Goal: Task Accomplishment & Management: Complete application form

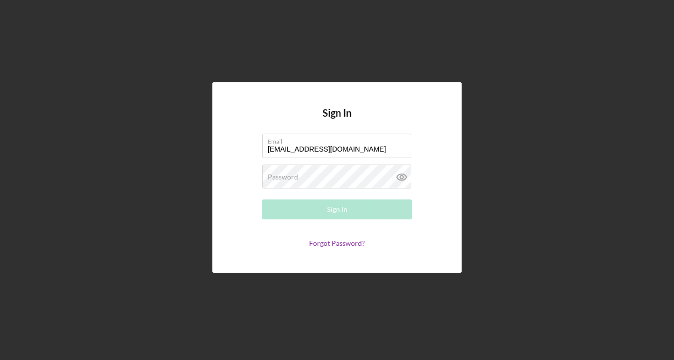
type input "olivya@ogslimes.com"
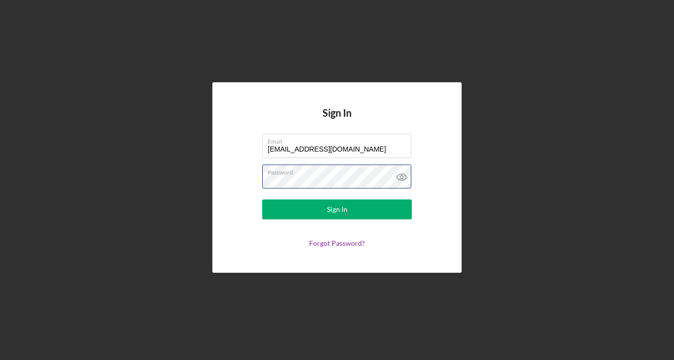
click at [262, 200] on button "Sign In" at bounding box center [337, 210] width 150 height 20
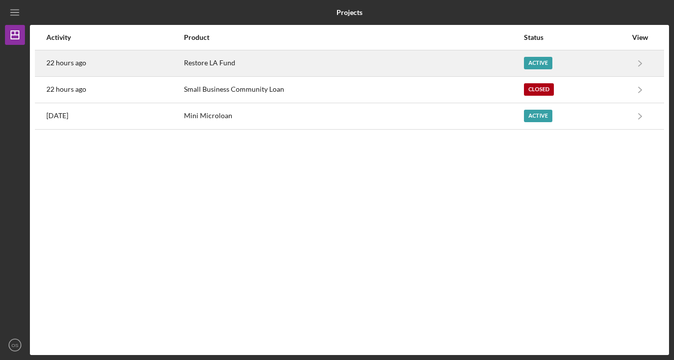
click at [415, 58] on div "Restore LA Fund" at bounding box center [353, 63] width 339 height 25
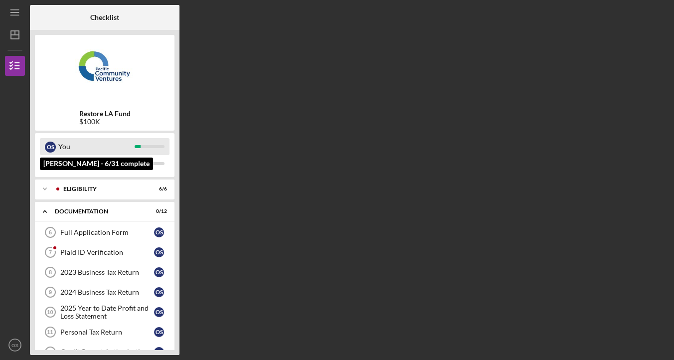
click at [100, 146] on div "You" at bounding box center [96, 146] width 76 height 17
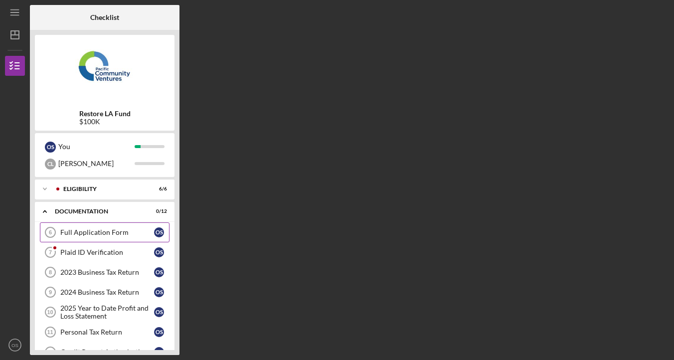
click at [97, 226] on link "Full Application Form 6 Full Application Form O S" at bounding box center [105, 232] width 130 height 20
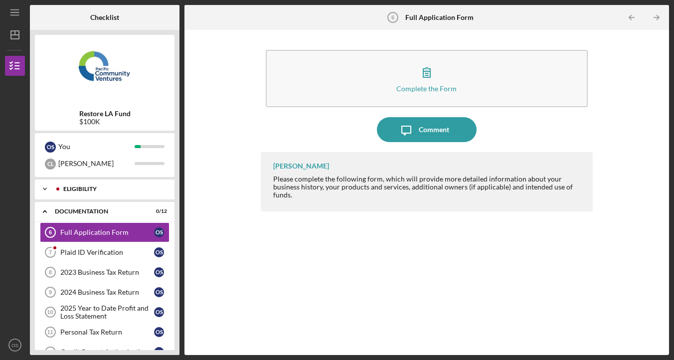
click at [109, 190] on div "Eligibility" at bounding box center [112, 189] width 99 height 6
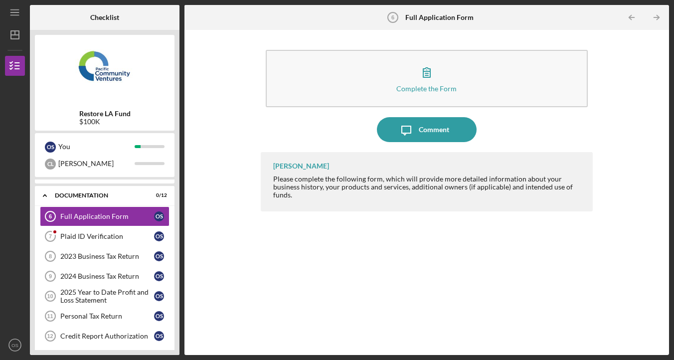
scroll to position [158, 0]
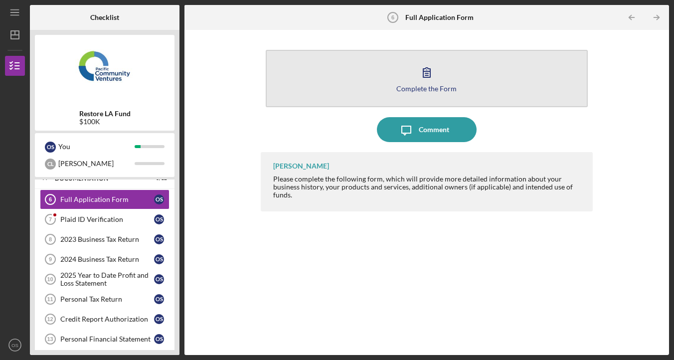
click at [389, 73] on button "Complete the Form Form" at bounding box center [427, 78] width 322 height 57
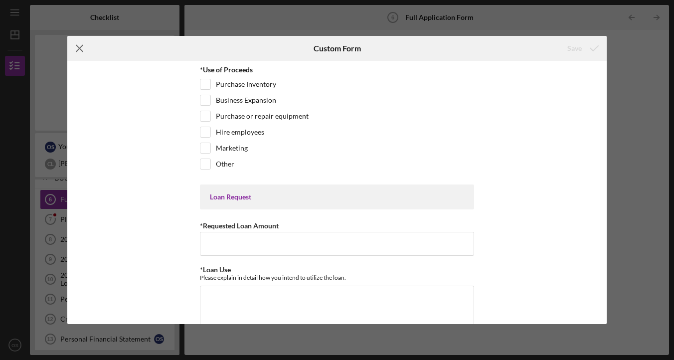
click at [78, 47] on line at bounding box center [79, 48] width 6 height 6
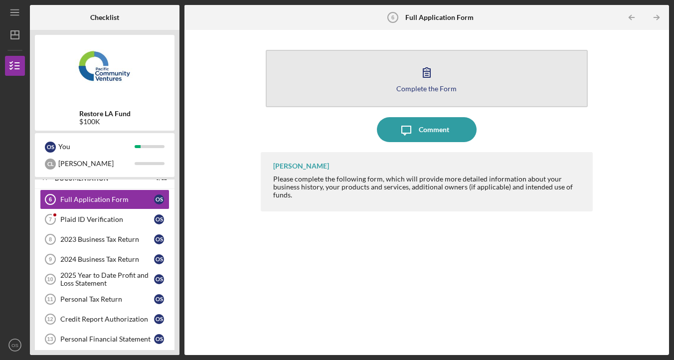
click at [389, 82] on button "Complete the Form Form" at bounding box center [427, 78] width 322 height 57
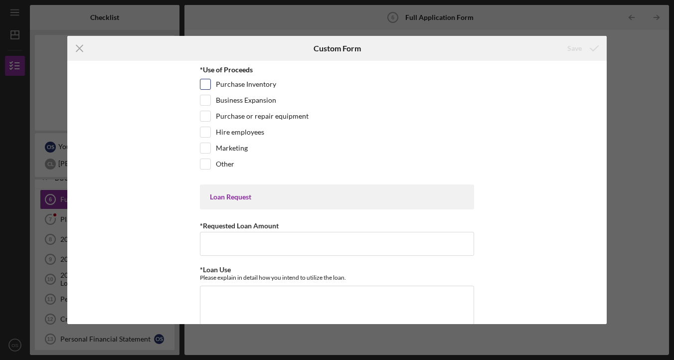
click at [261, 86] on label "Purchase Inventory" at bounding box center [246, 84] width 60 height 10
click at [210, 86] on input "Purchase Inventory" at bounding box center [206, 84] width 10 height 10
checkbox input "true"
click at [258, 99] on label "Business Expansion" at bounding box center [246, 100] width 60 height 10
click at [210, 99] on input "Business Expansion" at bounding box center [206, 100] width 10 height 10
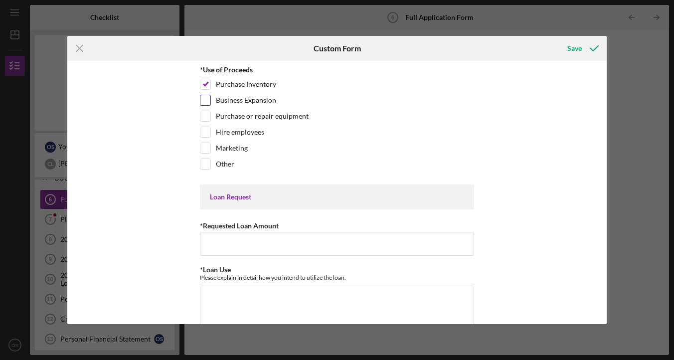
checkbox input "true"
click at [234, 149] on label "Marketing" at bounding box center [232, 148] width 32 height 10
click at [210, 149] on input "Marketing" at bounding box center [206, 148] width 10 height 10
checkbox input "true"
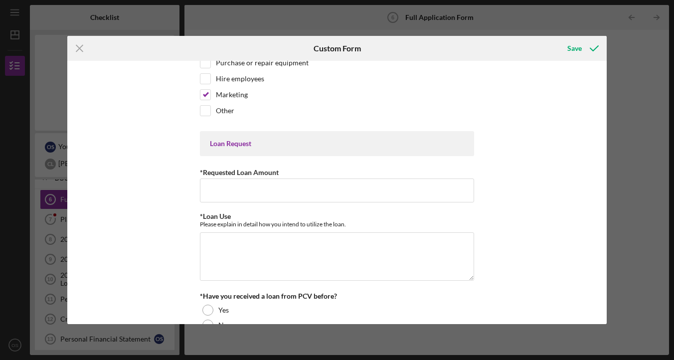
scroll to position [59, 0]
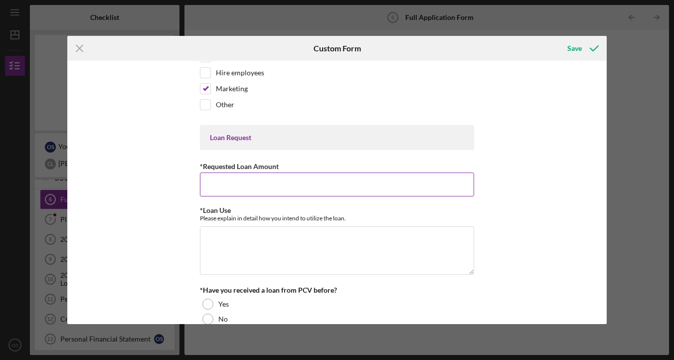
click at [277, 189] on input "*Requested Loan Amount" at bounding box center [337, 185] width 274 height 24
type input "$100,000"
click at [489, 202] on div "*Use of Proceeds Purchase Inventory Business Expansion Purchase or repair equip…" at bounding box center [337, 192] width 540 height 263
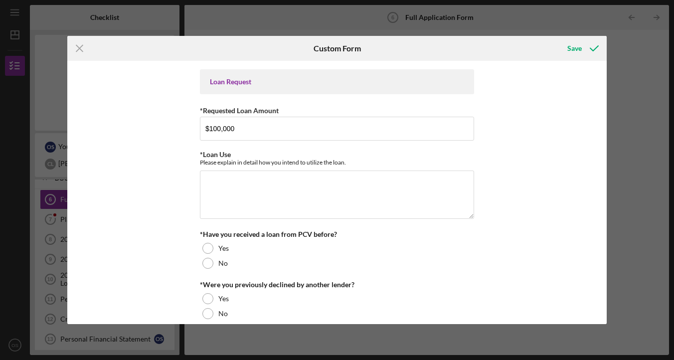
scroll to position [132, 0]
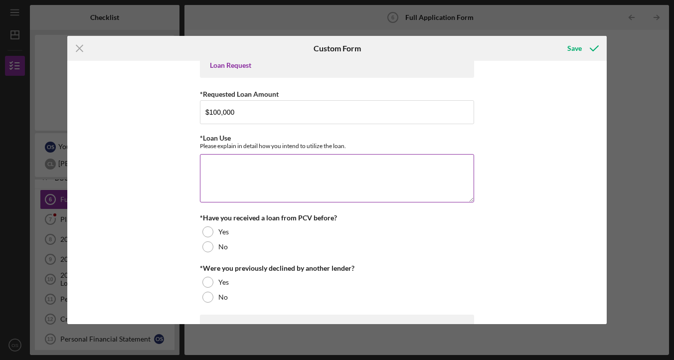
click at [263, 149] on div "Please explain in detail how you intend to utilize the loan." at bounding box center [337, 145] width 274 height 7
copy label "*Loan Use"
click at [278, 166] on textarea "*Loan Use" at bounding box center [337, 178] width 274 height 48
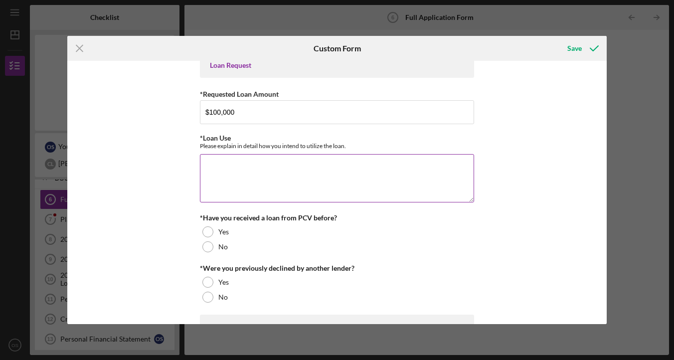
paste textarea "We intend to utilize the loan to support both immediate operating costs and lon…"
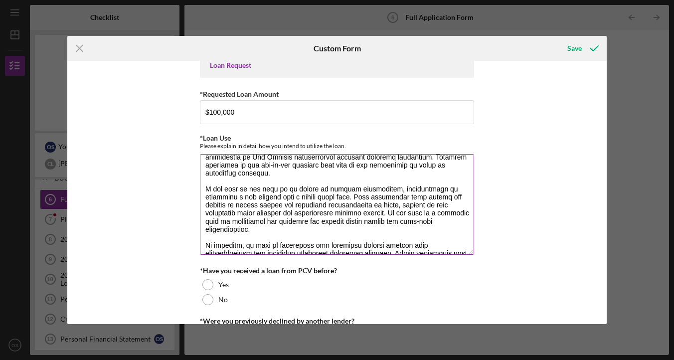
scroll to position [5, 0]
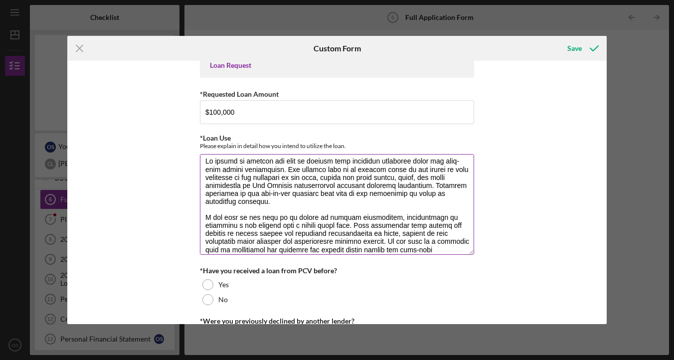
drag, startPoint x: 469, startPoint y: 201, endPoint x: 472, endPoint y: 308, distance: 106.8
click at [472, 255] on textarea "*Loan Use" at bounding box center [337, 204] width 274 height 101
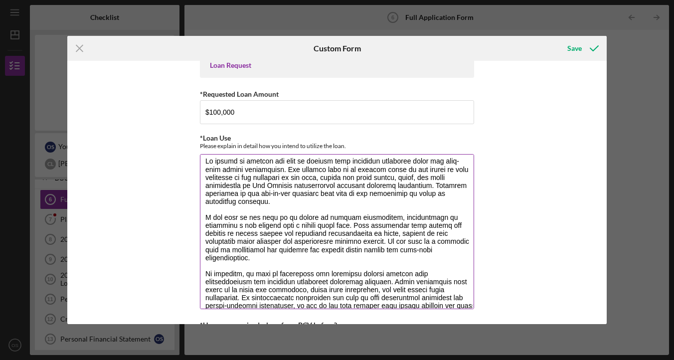
click at [203, 192] on textarea "*Loan Use" at bounding box center [337, 231] width 274 height 155
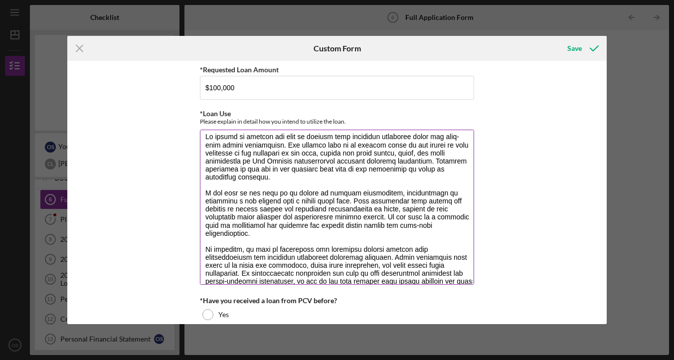
scroll to position [157, 0]
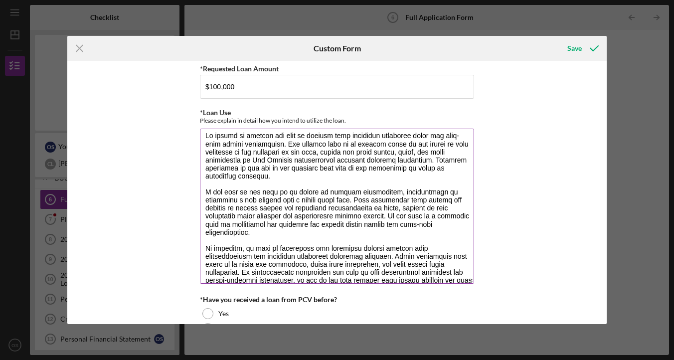
click at [319, 228] on textarea "*Loan Use" at bounding box center [337, 206] width 274 height 155
click at [414, 224] on textarea "*Loan Use" at bounding box center [337, 206] width 274 height 155
drag, startPoint x: 407, startPoint y: 217, endPoint x: 309, endPoint y: 209, distance: 98.6
click at [309, 209] on textarea "*Loan Use" at bounding box center [337, 206] width 274 height 155
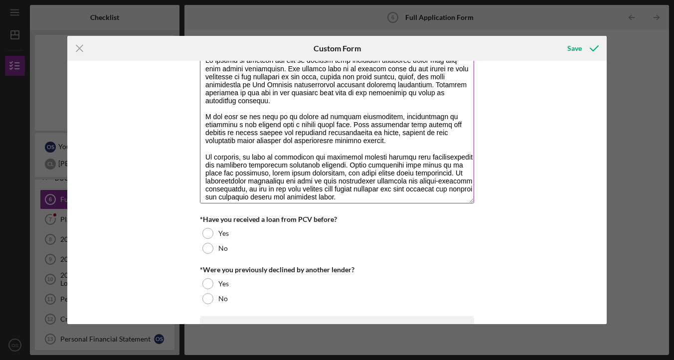
scroll to position [244, 0]
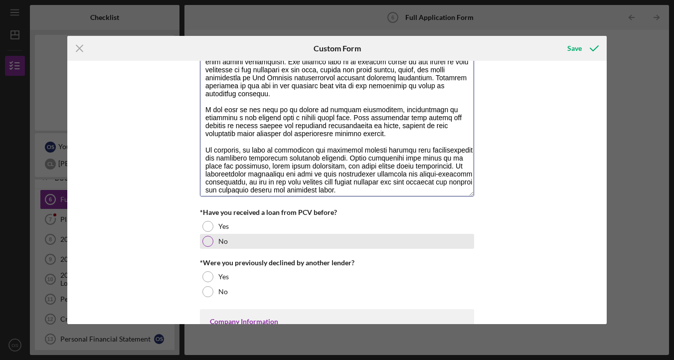
type textarea "We intend to utilize the loan to support both immediate operating costs and lon…"
click at [213, 242] on div "No" at bounding box center [337, 241] width 274 height 15
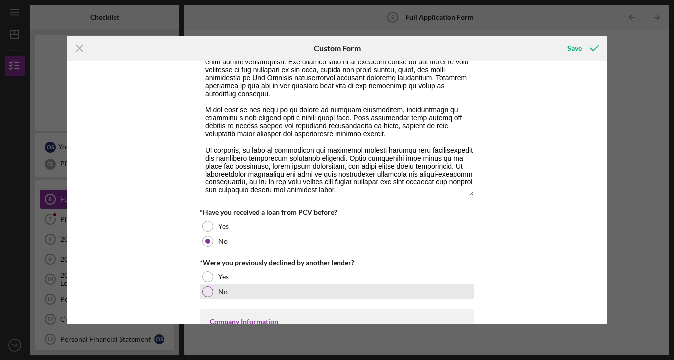
click at [218, 292] on label "No" at bounding box center [222, 292] width 9 height 8
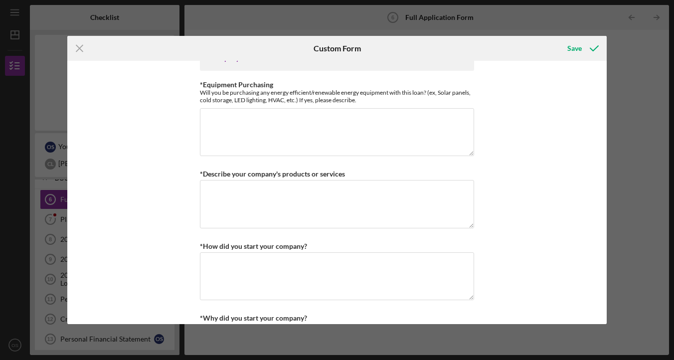
scroll to position [497, 0]
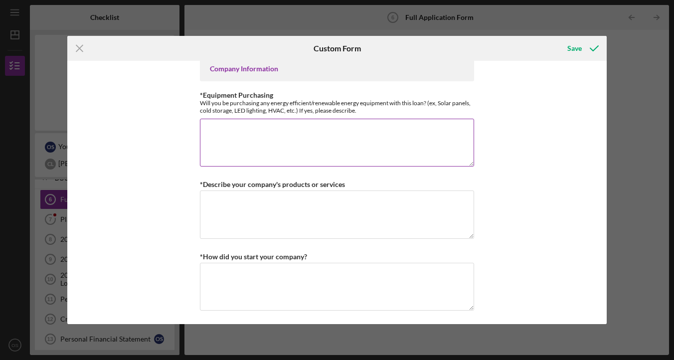
click at [298, 159] on textarea "*Equipment Purchasing" at bounding box center [337, 143] width 274 height 48
type textarea "No"
click at [297, 228] on textarea "*Describe your company's products or services" at bounding box center [337, 215] width 274 height 48
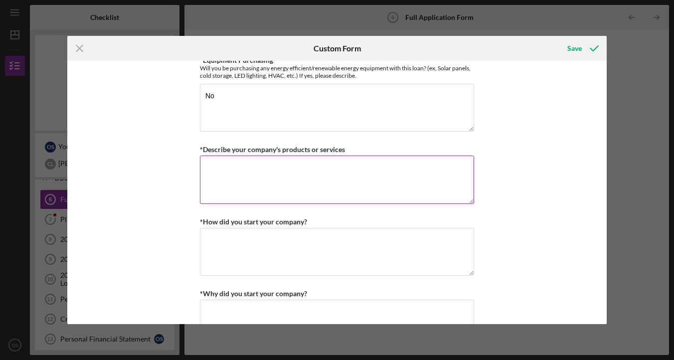
scroll to position [535, 0]
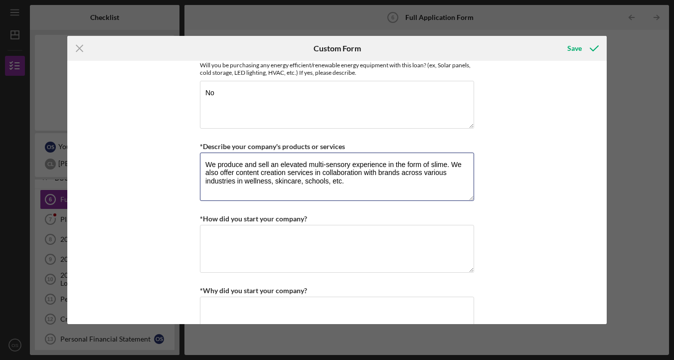
type textarea "We produce and sell an elevated multi-sensory experience in the form of slime. …"
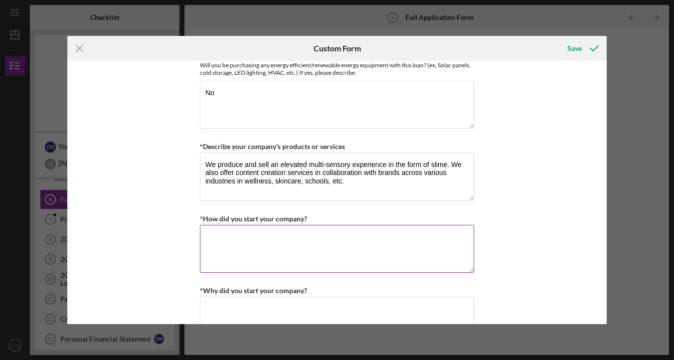
click at [249, 243] on textarea "*How did you start your company?" at bounding box center [337, 249] width 274 height 48
paste textarea "We are Christine and Olivya, co-owners of OG Slimes, and proud first-generation…"
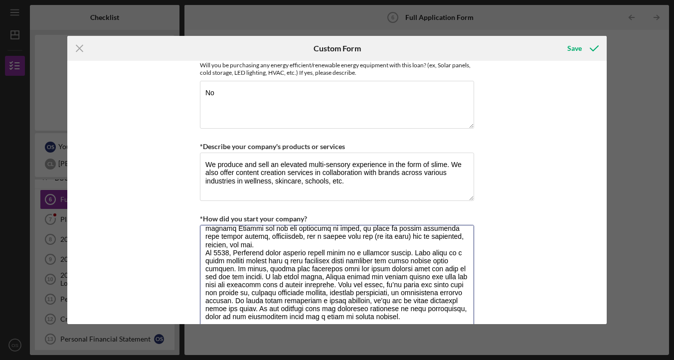
scroll to position [64, 0]
drag, startPoint x: 467, startPoint y: 269, endPoint x: 464, endPoint y: 325, distance: 55.9
click at [464, 325] on div "Icon/Menu Close Custom Form Save *Use of Proceeds Purchase Inventory Business E…" at bounding box center [337, 180] width 674 height 360
click at [384, 240] on textarea "*How did you start your company?" at bounding box center [337, 277] width 274 height 104
click at [381, 237] on textarea "*How did you start your company?" at bounding box center [337, 277] width 274 height 104
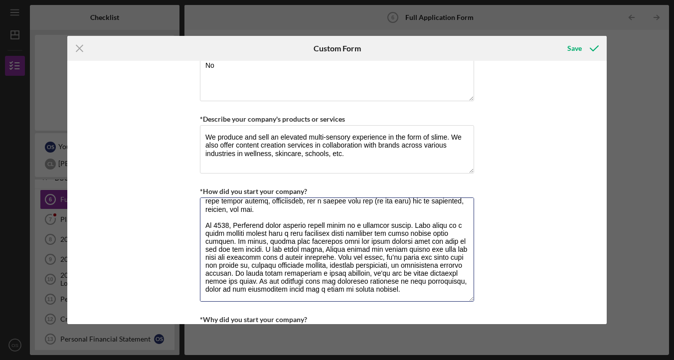
scroll to position [560, 0]
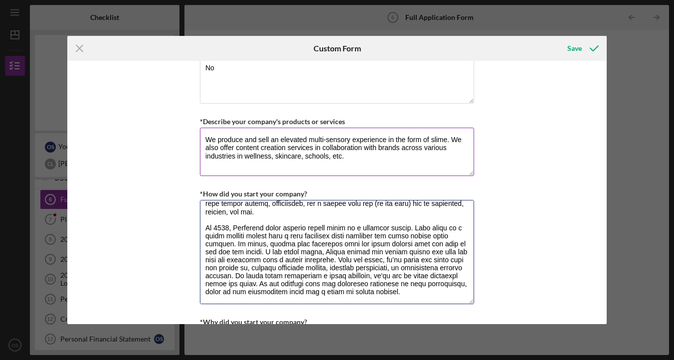
type textarea "We are Christine and Olivya, co-owners of OG Slimes, and proud first-generation…"
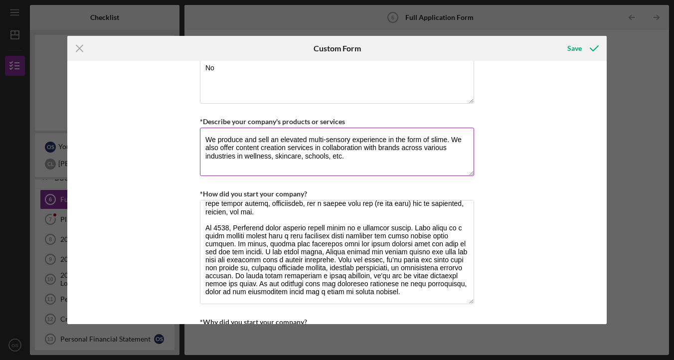
click at [231, 138] on textarea "We produce and sell an elevated multi-sensory experience in the form of slime. …" at bounding box center [337, 152] width 274 height 48
click at [237, 138] on textarea "We manfufacture and sell an elevated multi-sensory experience in the form of sl…" at bounding box center [337, 152] width 274 height 48
click at [333, 157] on textarea "We manufacture and sell an elevated multi-sensory experience in the form of sli…" at bounding box center [337, 152] width 274 height 48
click at [371, 162] on textarea "We manufacture and sell an elevated multi-sensory experience in the form of sli…" at bounding box center [337, 152] width 274 height 48
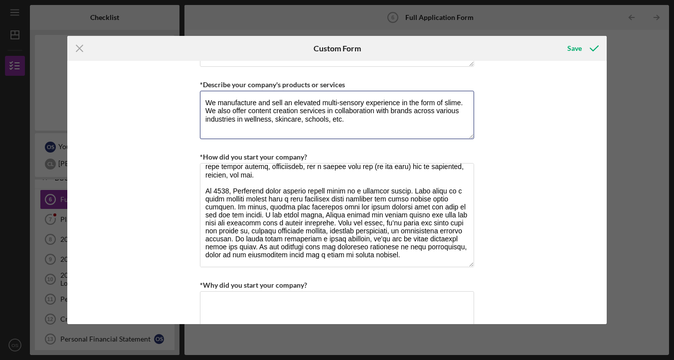
scroll to position [598, 0]
drag, startPoint x: 346, startPoint y: 119, endPoint x: 304, endPoint y: 120, distance: 41.9
click at [304, 120] on textarea "We manufacture and sell an elevated multi-sensory experience in the form of sli…" at bounding box center [337, 114] width 274 height 48
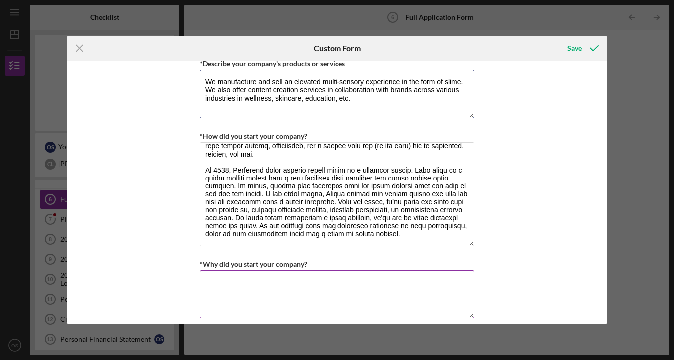
scroll to position [602, 0]
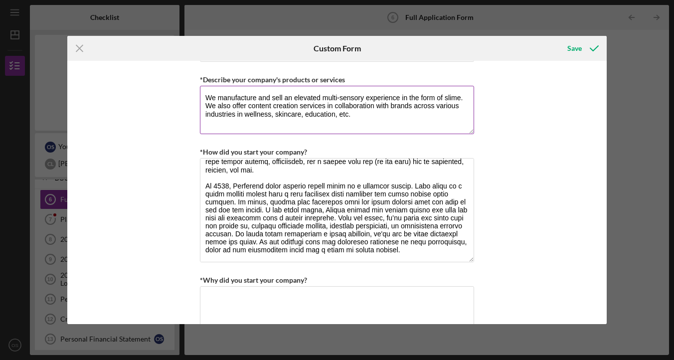
paste textarea "Each slime goes through a full creative development process in house: from idea…"
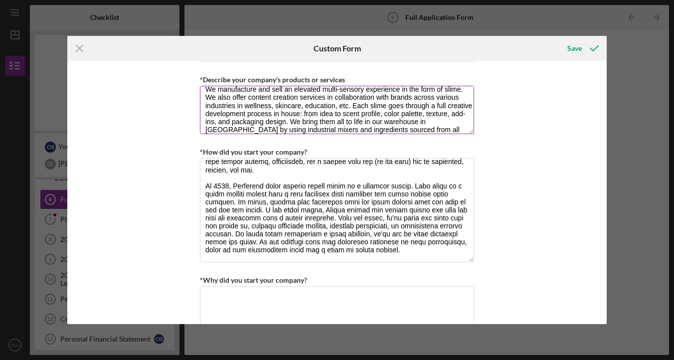
scroll to position [0, 0]
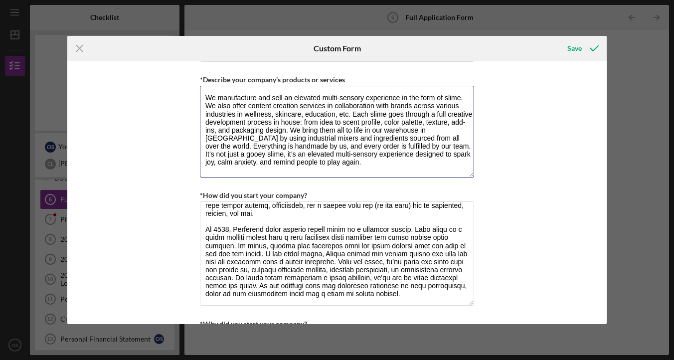
drag, startPoint x: 468, startPoint y: 132, endPoint x: 473, endPoint y: 179, distance: 46.6
click at [473, 179] on div "*Use of Proceeds Purchase Inventory Business Expansion Purchase or repair equip…" at bounding box center [337, 192] width 540 height 263
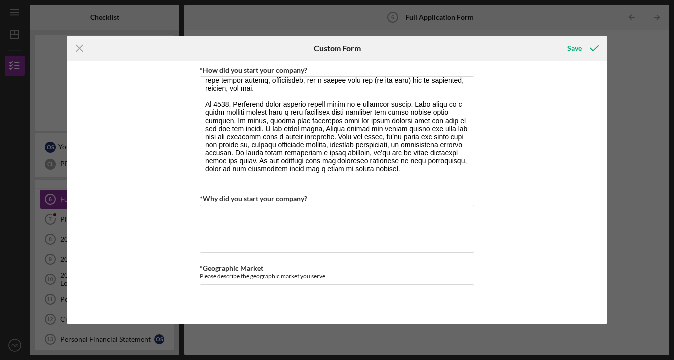
scroll to position [731, 0]
type textarea "We manufacture and sell an elevated multi-sensory experience in the form of sli…"
click at [420, 217] on textarea "*Why did you start your company?" at bounding box center [337, 228] width 274 height 48
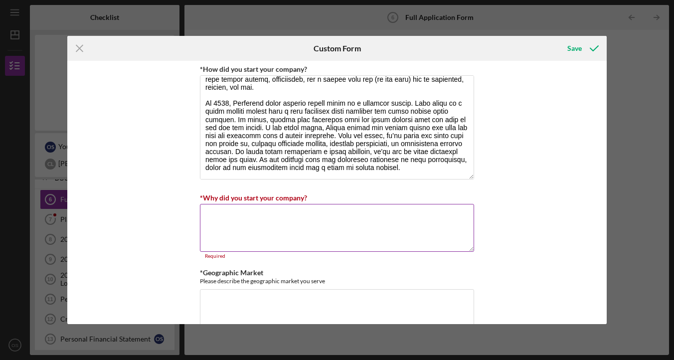
paste textarea "we hope to inspire others to lean into their unique, niche interests and see a …"
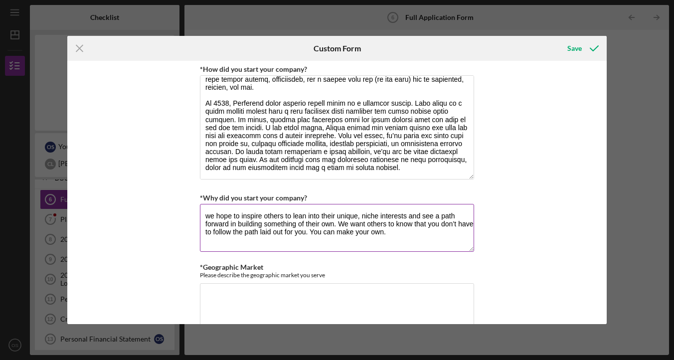
click at [209, 213] on textarea "we hope to inspire others to lean into their unique, niche interests and see a …" at bounding box center [337, 228] width 274 height 48
click at [205, 212] on textarea "We hope to inspire others to lean into their unique, niche interests and see a …" at bounding box center [337, 228] width 274 height 48
paste textarea "connection is the sole reason why our brand exists, and the reason we keep goin…"
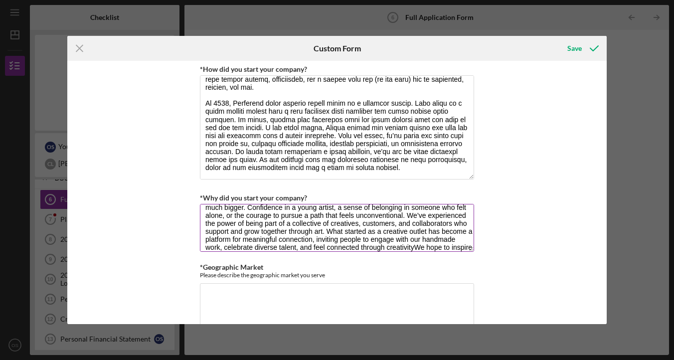
scroll to position [0, 0]
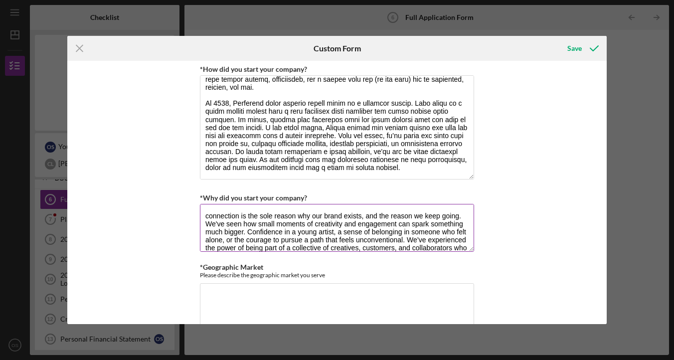
click at [208, 213] on textarea "connection is the sole reason why our brand exists, and the reason we keep goin…" at bounding box center [337, 228] width 274 height 48
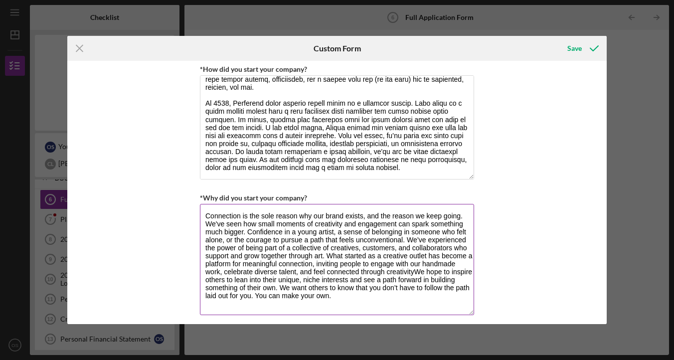
drag, startPoint x: 468, startPoint y: 246, endPoint x: 461, endPoint y: 309, distance: 63.7
click at [461, 309] on textarea "Connection is the sole reason why our brand exists, and the reason we keep goin…" at bounding box center [337, 259] width 274 height 111
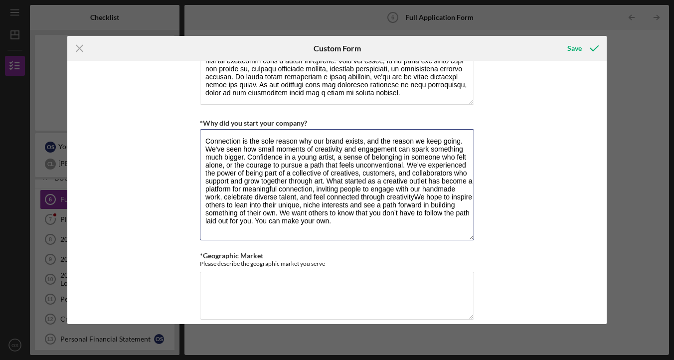
scroll to position [810, 0]
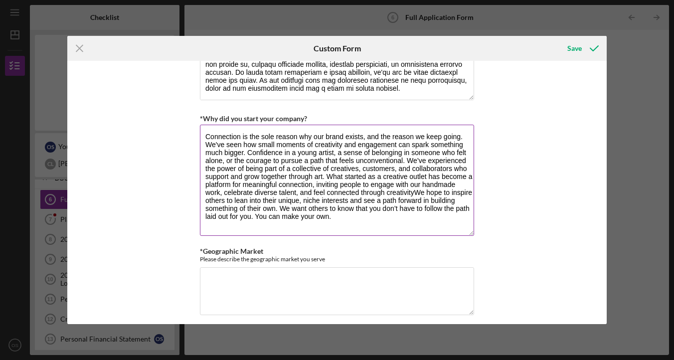
click at [413, 190] on textarea "Connection is the sole reason why our brand exists, and the reason we keep goin…" at bounding box center [337, 180] width 274 height 111
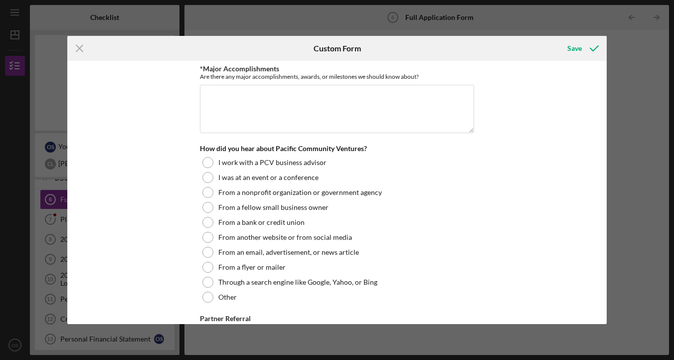
scroll to position [1393, 0]
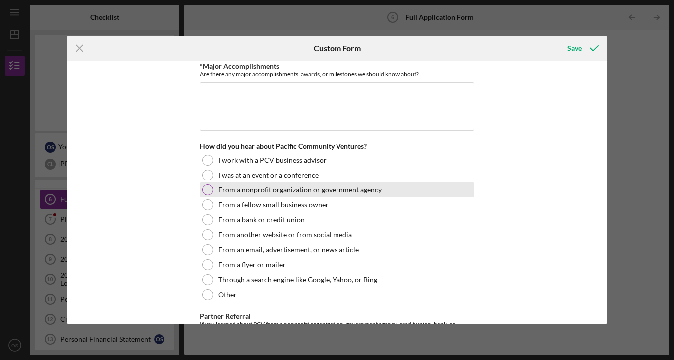
type textarea "Connection is the sole reason why our brand exists, and the reason we keep goin…"
click at [321, 191] on label "From a nonprofit organization or government agency" at bounding box center [300, 190] width 164 height 8
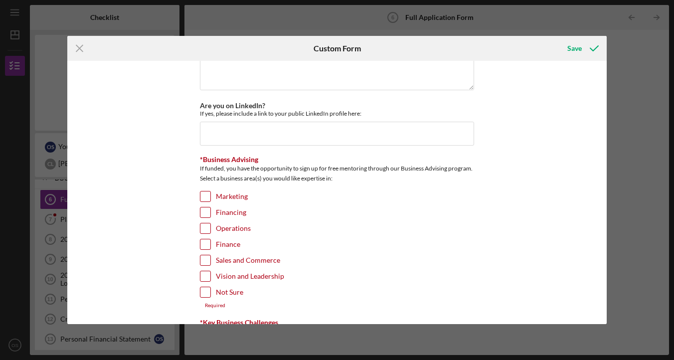
scroll to position [1755, 0]
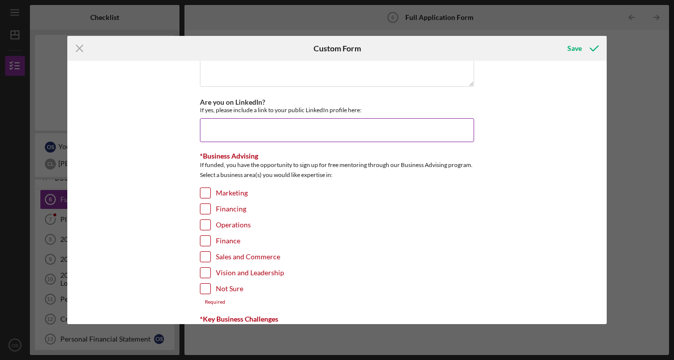
click at [289, 120] on input "Are you on LinkedIn?" at bounding box center [337, 130] width 274 height 24
paste input "ttps://www.linkedin.com/company/slime-og"
type input "ttps://www.linkedin.com/company/slime-og"
click at [316, 176] on div "If funded, you have the opportunity to sign up for free mentoring through our B…" at bounding box center [337, 171] width 274 height 22
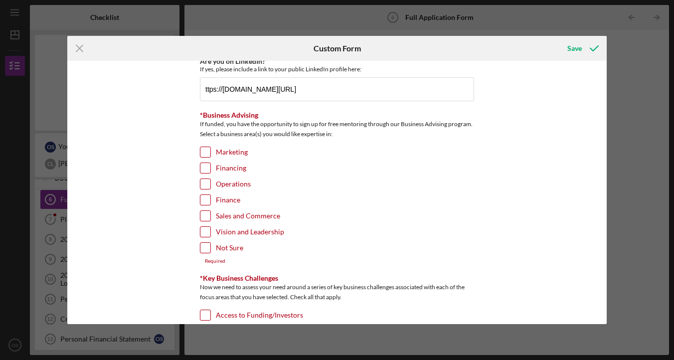
scroll to position [1798, 0]
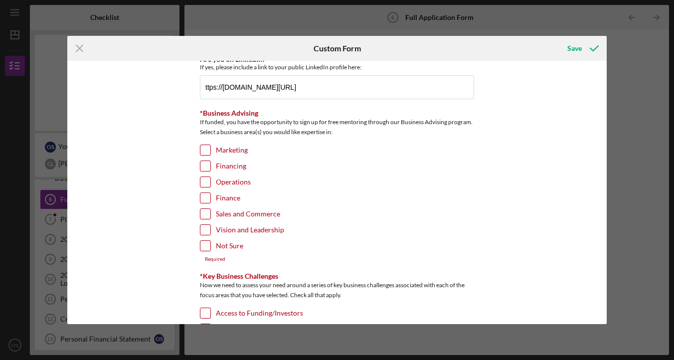
click at [239, 147] on label "Marketing" at bounding box center [232, 150] width 32 height 10
click at [210, 147] on input "Marketing" at bounding box center [206, 150] width 10 height 10
checkbox input "true"
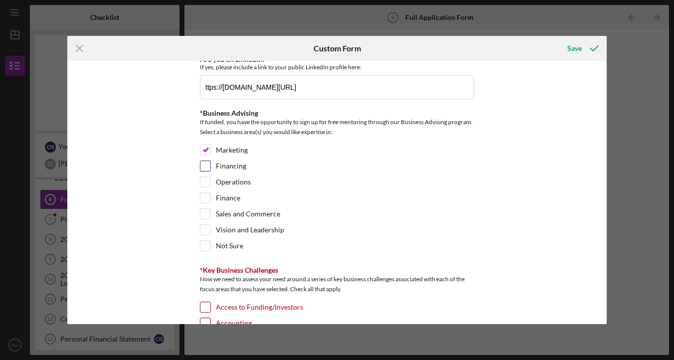
click at [237, 162] on label "Financing" at bounding box center [231, 166] width 30 height 10
click at [210, 162] on input "Financing" at bounding box center [206, 166] width 10 height 10
checkbox input "true"
click at [236, 180] on label "Operations" at bounding box center [233, 182] width 35 height 10
click at [210, 180] on input "Operations" at bounding box center [206, 182] width 10 height 10
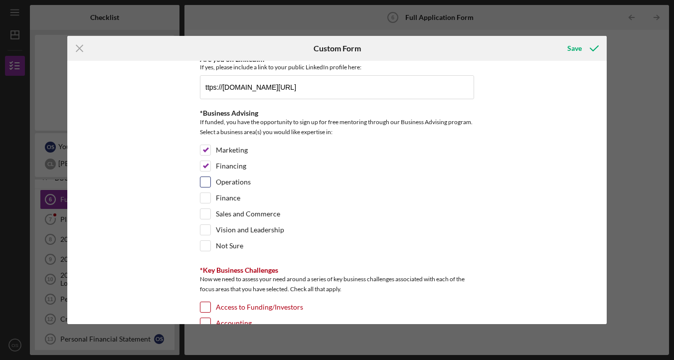
checkbox input "true"
click at [229, 193] on label "Finance" at bounding box center [228, 198] width 24 height 10
click at [210, 193] on input "Finance" at bounding box center [206, 198] width 10 height 10
checkbox input "true"
click at [246, 228] on label "Vision and Leadership" at bounding box center [250, 230] width 68 height 10
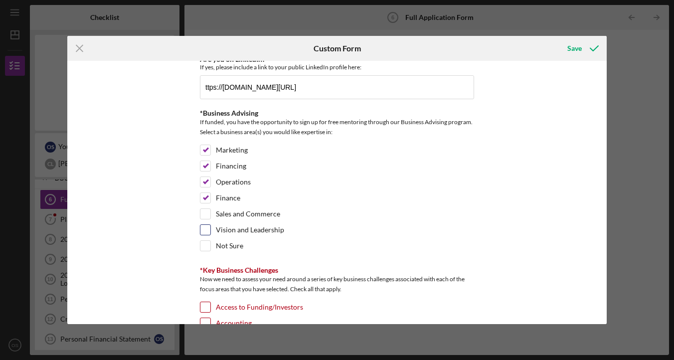
click at [210, 228] on input "Vision and Leadership" at bounding box center [206, 230] width 10 height 10
checkbox input "true"
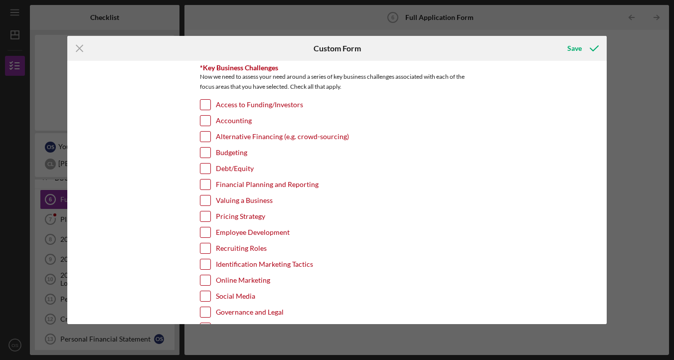
scroll to position [1990, 0]
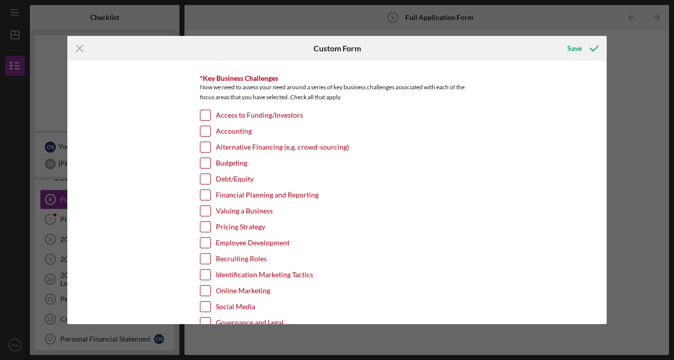
click at [240, 144] on label "Alternative Financing (e.g. crowd-sourcing)" at bounding box center [282, 147] width 133 height 10
click at [210, 144] on input "Alternative Financing (e.g. crowd-sourcing)" at bounding box center [206, 147] width 10 height 10
checkbox input "true"
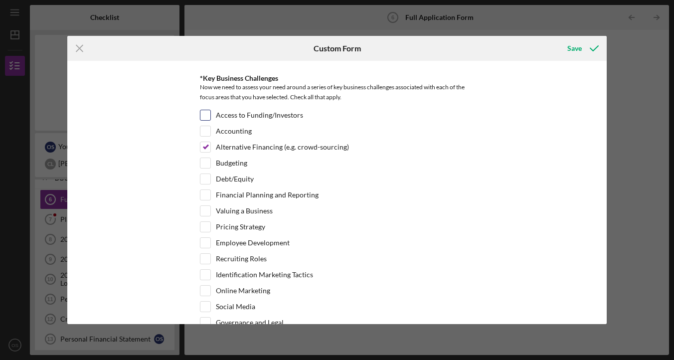
click at [235, 110] on label "Access to Funding/Investors" at bounding box center [259, 115] width 87 height 10
click at [210, 110] on input "Access to Funding/Investors" at bounding box center [206, 115] width 10 height 10
checkbox input "true"
click at [246, 174] on label "Debt/Equity" at bounding box center [235, 179] width 38 height 10
click at [210, 174] on input "Debt/Equity" at bounding box center [206, 179] width 10 height 10
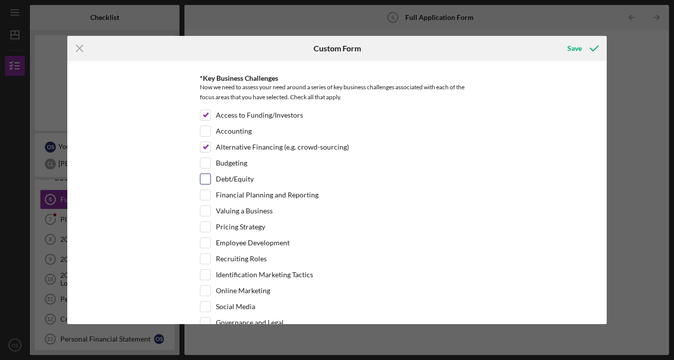
checkbox input "true"
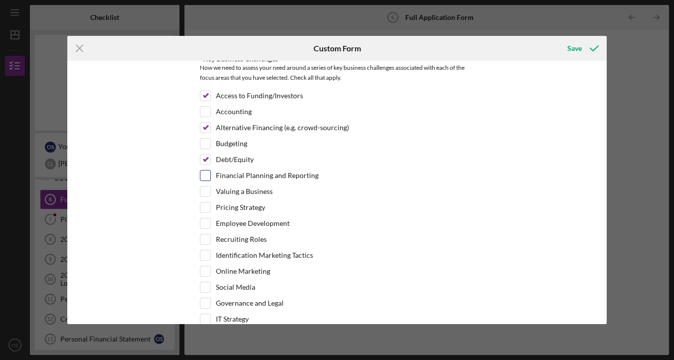
click at [249, 174] on label "Financial Planning and Reporting" at bounding box center [267, 176] width 103 height 10
click at [210, 174] on input "Financial Planning and Reporting" at bounding box center [206, 176] width 10 height 10
checkbox input "true"
click at [251, 188] on label "Valuing a Business" at bounding box center [244, 192] width 57 height 10
click at [210, 188] on input "Valuing a Business" at bounding box center [206, 192] width 10 height 10
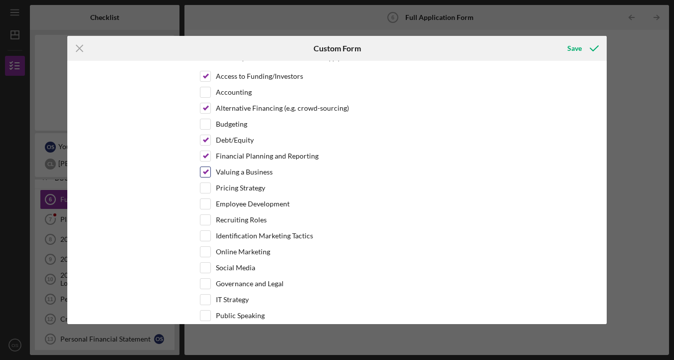
scroll to position [2031, 0]
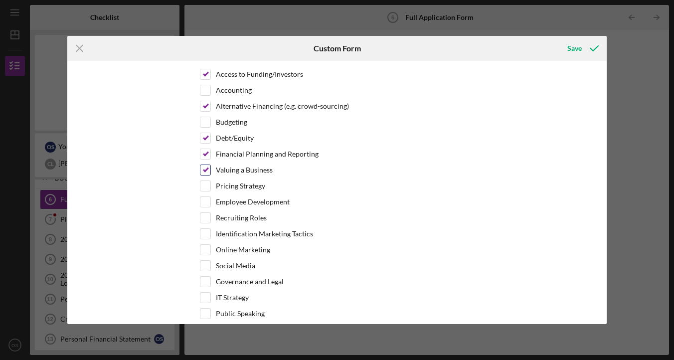
click at [244, 171] on label "Valuing a Business" at bounding box center [244, 170] width 57 height 10
click at [210, 171] on input "Valuing a Business" at bounding box center [206, 170] width 10 height 10
checkbox input "false"
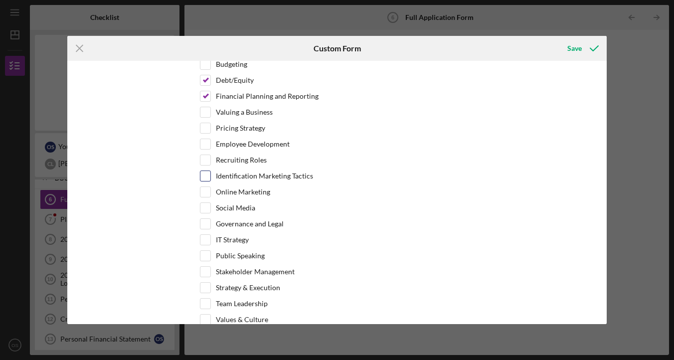
scroll to position [2091, 0]
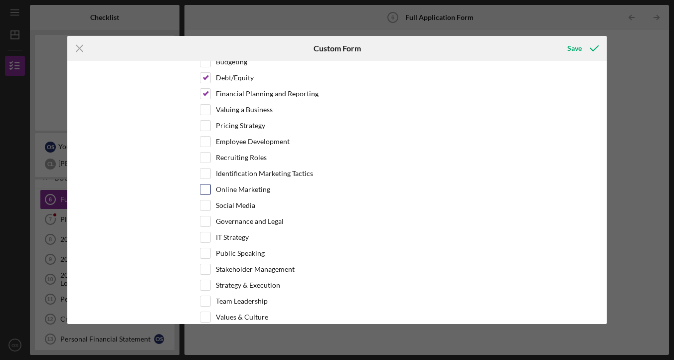
click at [256, 191] on label "Online Marketing" at bounding box center [243, 190] width 54 height 10
click at [210, 191] on input "Online Marketing" at bounding box center [206, 190] width 10 height 10
checkbox input "true"
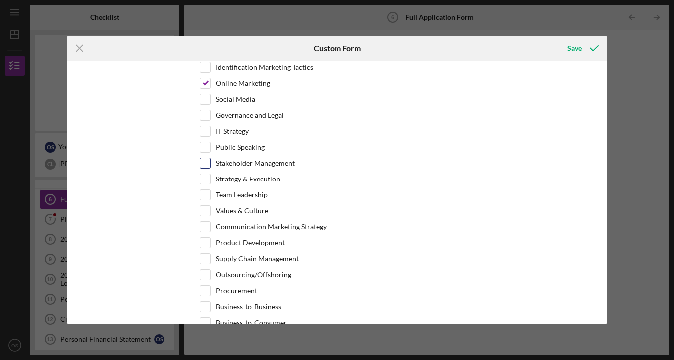
scroll to position [2199, 0]
click at [260, 178] on label "Strategy & Execution" at bounding box center [248, 178] width 64 height 10
click at [210, 178] on input "Strategy & Execution" at bounding box center [206, 178] width 10 height 10
checkbox input "true"
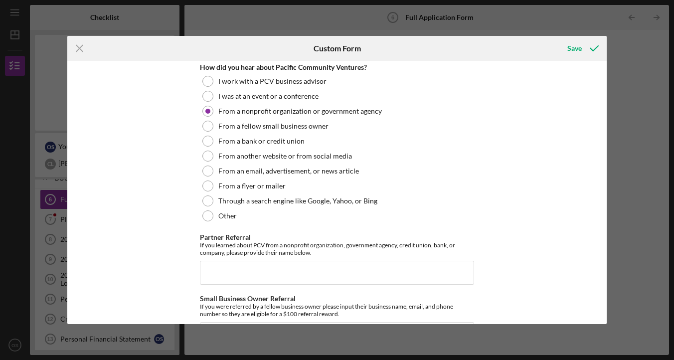
scroll to position [1469, 0]
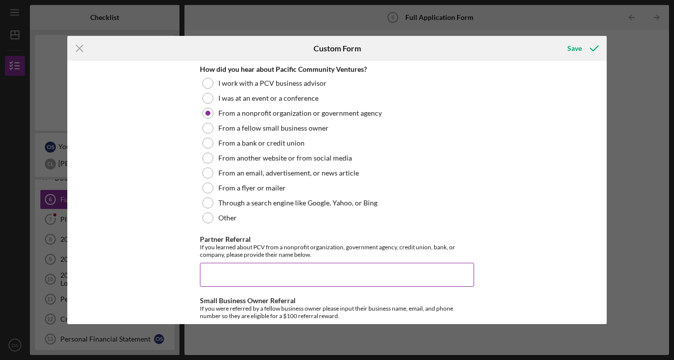
click at [272, 267] on input "Partner Referral" at bounding box center [337, 275] width 274 height 24
paste input "Chinatown Service Center"
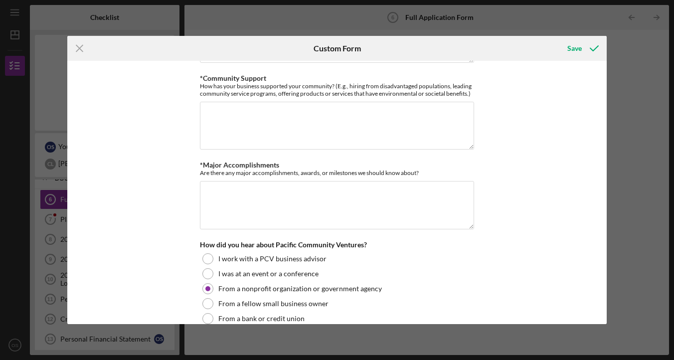
scroll to position [1292, 0]
type input "Chinatown Service Center"
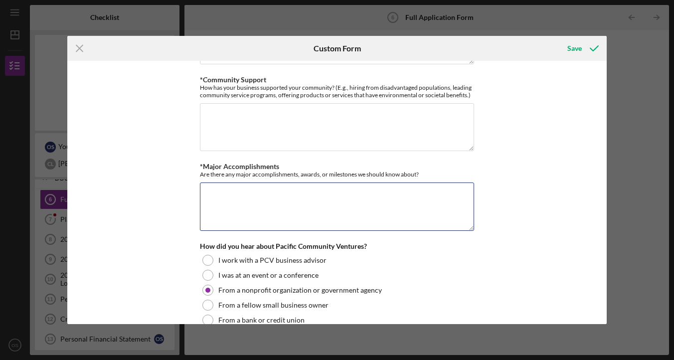
click at [431, 220] on textarea "*Major Accomplishments" at bounding box center [337, 207] width 274 height 48
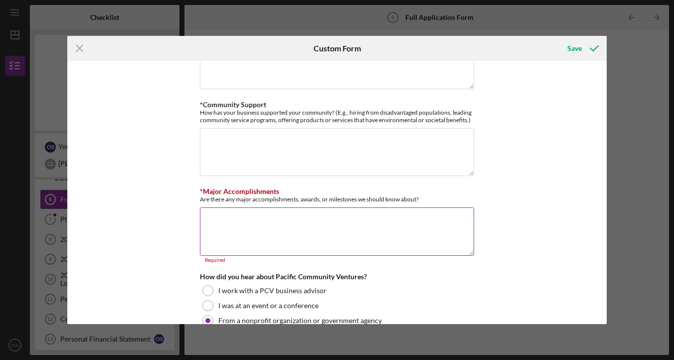
scroll to position [1271, 0]
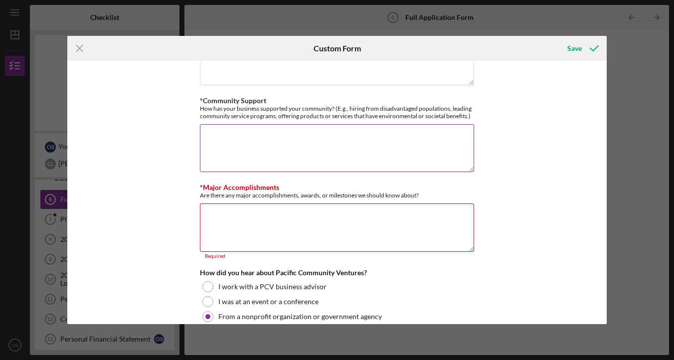
click at [296, 155] on textarea "*Community Support" at bounding box center [337, 148] width 274 height 48
paste textarea "Our mission is to transform slime into an elevated multi-sensory art form that …"
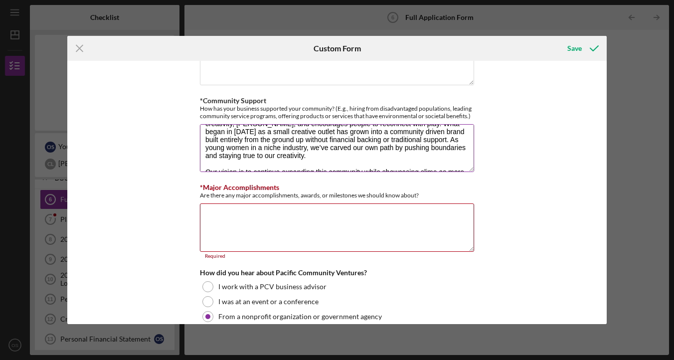
scroll to position [0, 0]
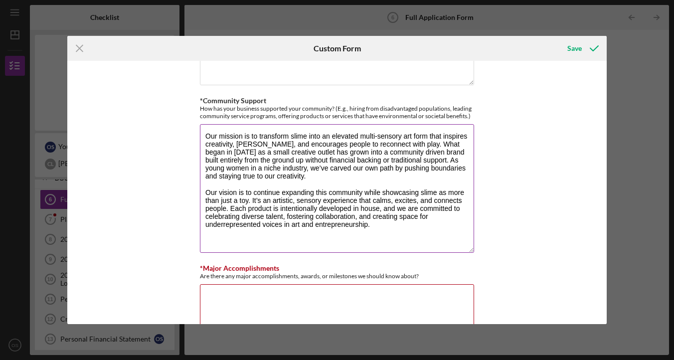
drag, startPoint x: 469, startPoint y: 168, endPoint x: 468, endPoint y: 254, distance: 85.8
click at [468, 253] on textarea "Our mission is to transform slime into an elevated multi-sensory art form that …" at bounding box center [337, 188] width 274 height 129
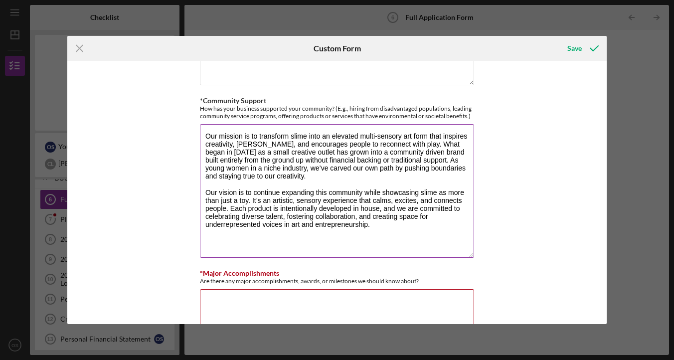
scroll to position [1286, 0]
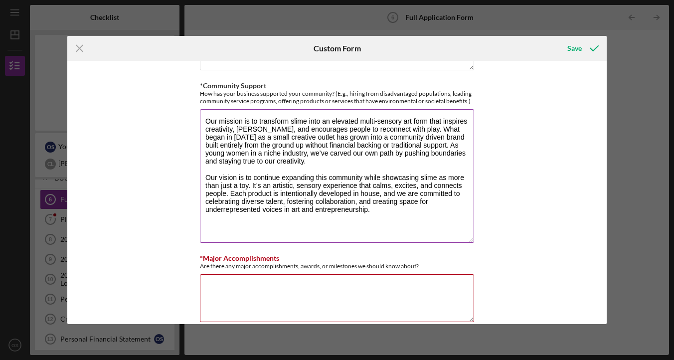
paste textarea "we use our platform to uplift women in our social community, especially BIPOC a…"
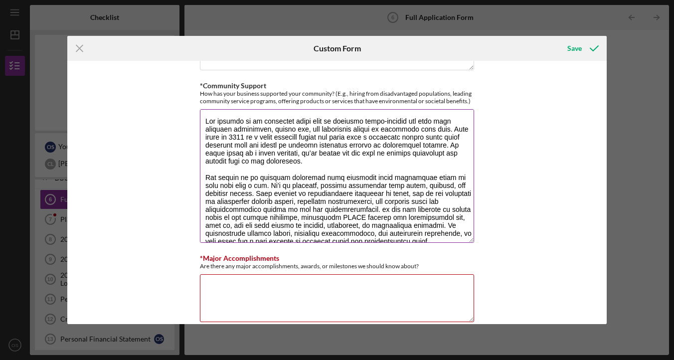
scroll to position [11, 0]
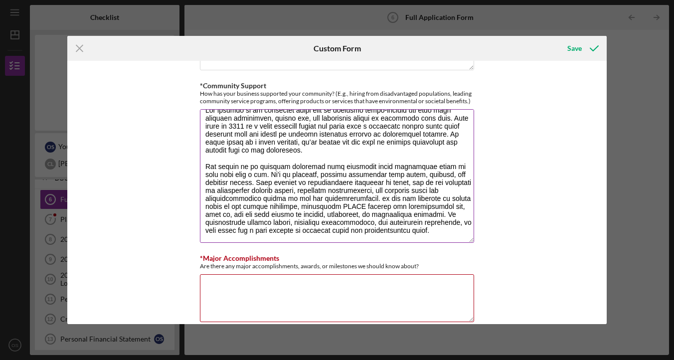
click at [374, 200] on textarea "*Community Support" at bounding box center [337, 176] width 274 height 134
click at [433, 195] on textarea "*Community Support" at bounding box center [337, 176] width 274 height 134
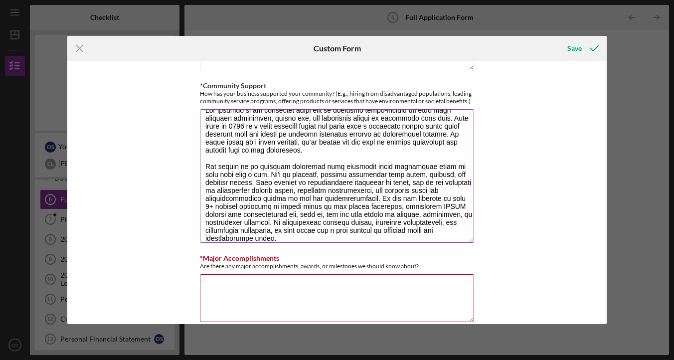
click at [294, 206] on textarea "*Community Support" at bounding box center [337, 176] width 274 height 134
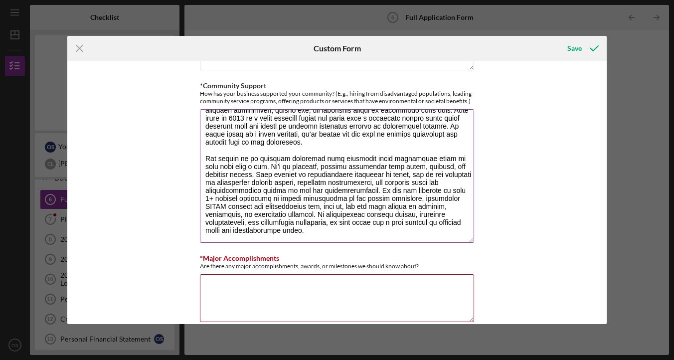
scroll to position [26, 0]
click at [327, 228] on textarea "*Community Support" at bounding box center [337, 176] width 274 height 134
click at [307, 212] on textarea "*Community Support" at bounding box center [337, 176] width 274 height 134
click at [312, 227] on textarea "*Community Support" at bounding box center [337, 176] width 274 height 134
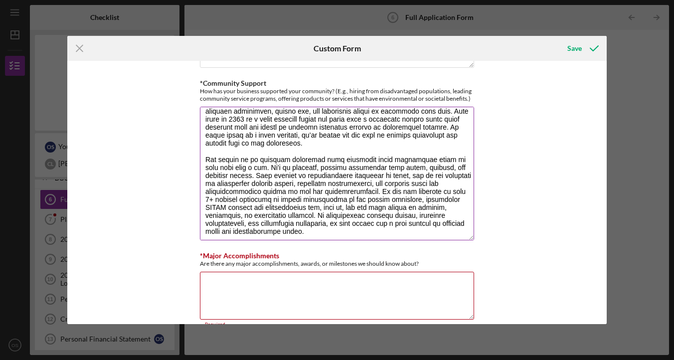
scroll to position [17, 0]
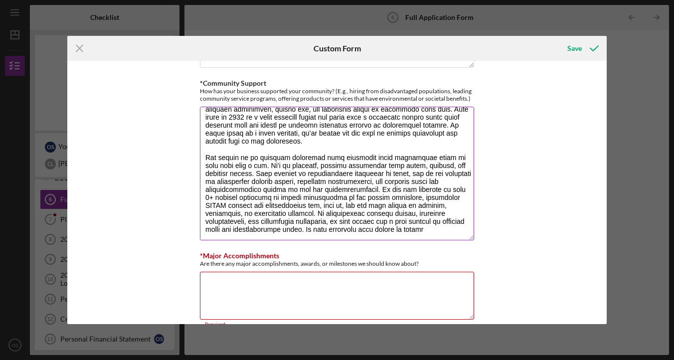
drag, startPoint x: 274, startPoint y: 226, endPoint x: 411, endPoint y: 229, distance: 137.2
click at [411, 229] on textarea "*Community Support" at bounding box center [337, 174] width 274 height 134
paste textarea "numerous brands to drive awareness and sales in support of nonprofit organizati…"
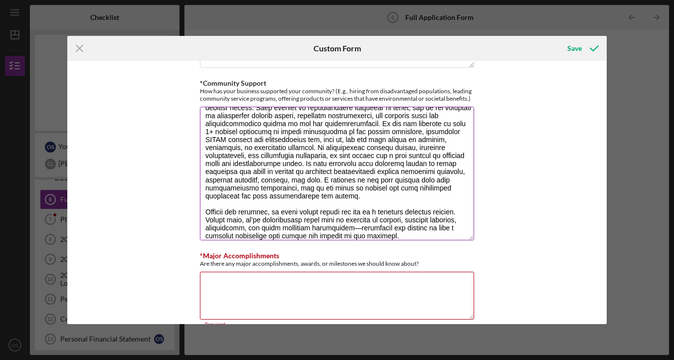
scroll to position [91, 0]
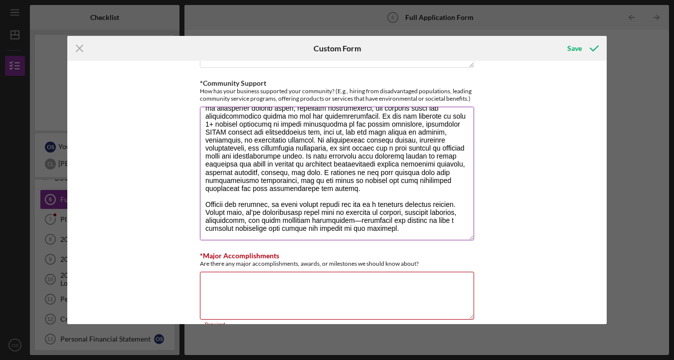
click at [343, 221] on textarea "*Community Support" at bounding box center [337, 174] width 274 height 134
type textarea "Our mission is to transform slime into an elevated multi-sensory art form that …"
click at [503, 227] on div "*Use of Proceeds Purchase Inventory Business Expansion Purchase or repair equip…" at bounding box center [337, 192] width 540 height 263
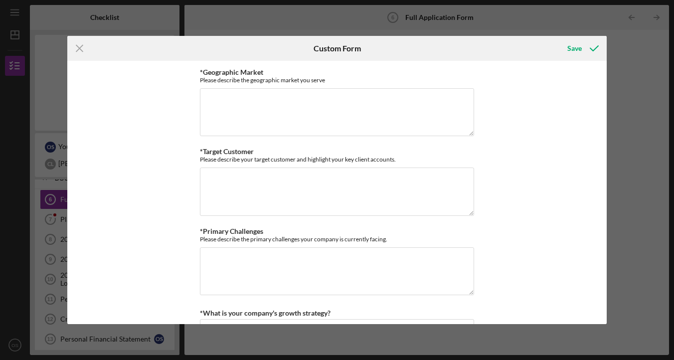
scroll to position [973, 0]
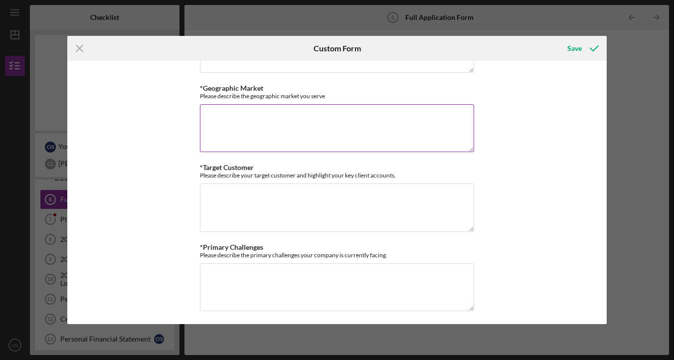
click at [452, 114] on textarea "*Geographic Market" at bounding box center [337, 128] width 274 height 48
click at [215, 116] on textarea "Dosmetic and internatial markets" at bounding box center [337, 128] width 274 height 48
click at [215, 114] on textarea "Dosmetic and internatial markets" at bounding box center [337, 128] width 274 height 48
click at [286, 126] on textarea "Domestic and international markets" at bounding box center [337, 128] width 274 height 48
click at [206, 113] on textarea "Domestic and international markets." at bounding box center [337, 128] width 274 height 48
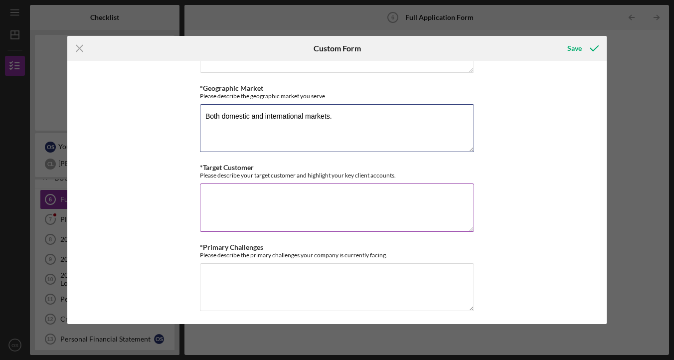
type textarea "Both domestic and international markets."
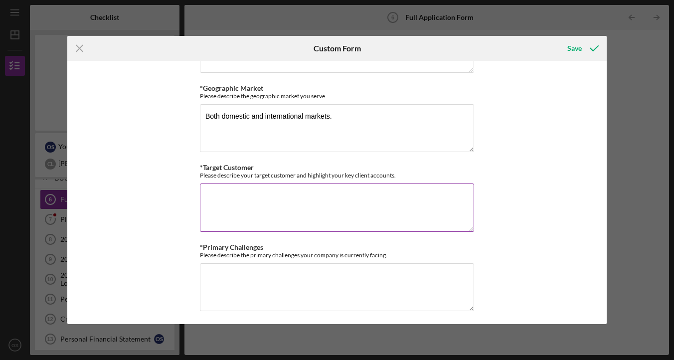
click at [273, 198] on textarea "*Target Customer" at bounding box center [337, 208] width 274 height 48
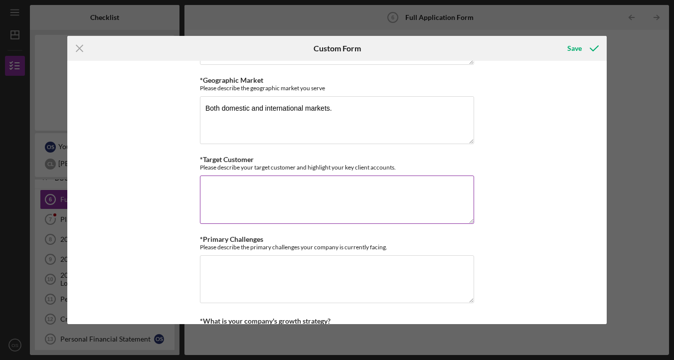
scroll to position [995, 0]
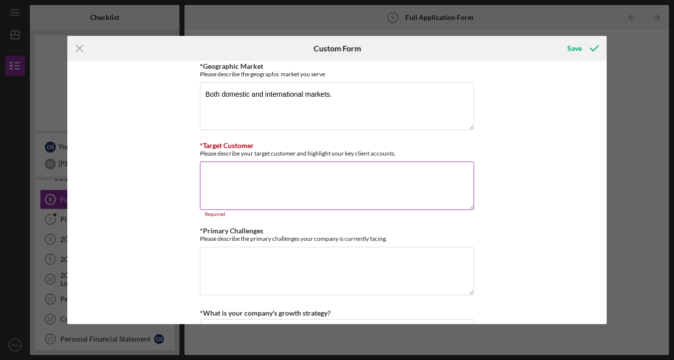
paste textarea "Our target customers are men and women between the ages of 14 and 40 who are dr…"
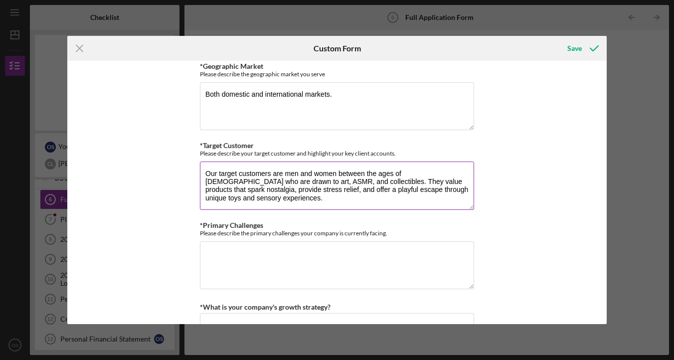
click at [203, 171] on textarea "Our target customers are men and women between the ages of 14 and 40 who are dr…" at bounding box center [337, 186] width 274 height 48
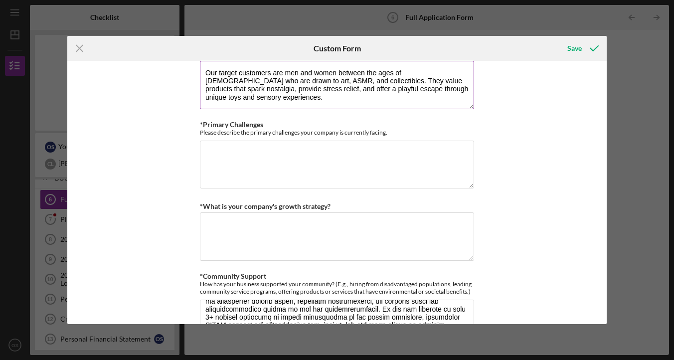
scroll to position [1097, 0]
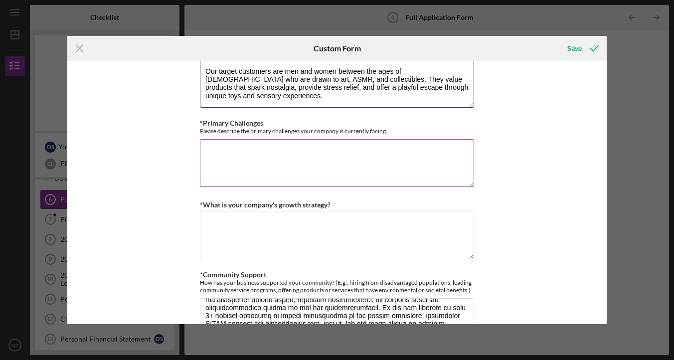
type textarea "Our target customers are men and women between the ages of 14 and 40 who are dr…"
click at [441, 161] on textarea "*Primary Challenges" at bounding box center [337, 163] width 274 height 48
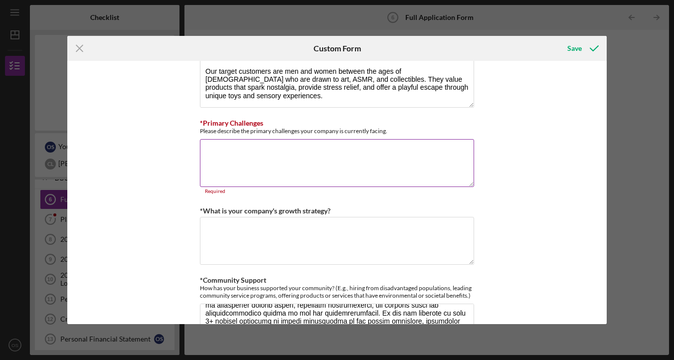
click at [256, 127] on div "Please describe the primary challenges your company is currently facing." at bounding box center [337, 130] width 274 height 7
copy label "*Primary Challenges"
click at [265, 167] on textarea "*Primary Challenges" at bounding box center [337, 163] width 274 height 48
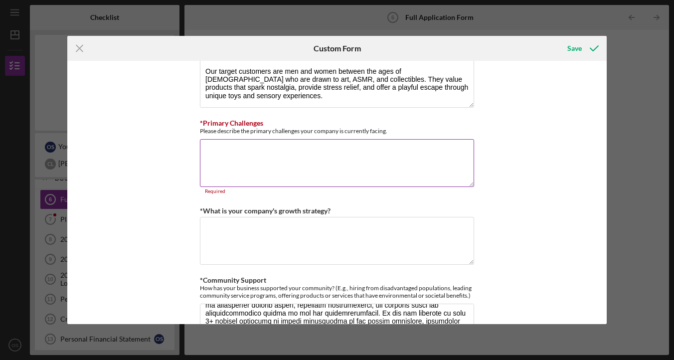
paste textarea "Our company is currently navigating significant external challenges that have d…"
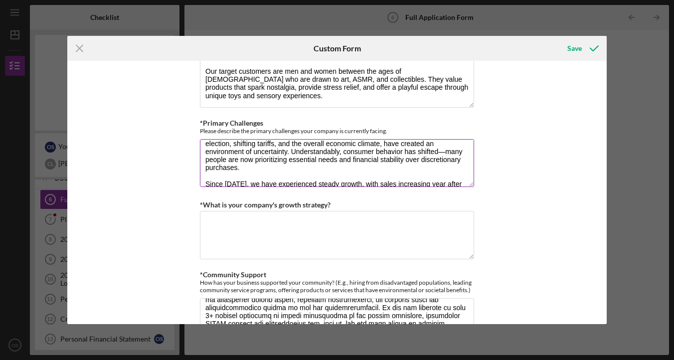
scroll to position [15, 0]
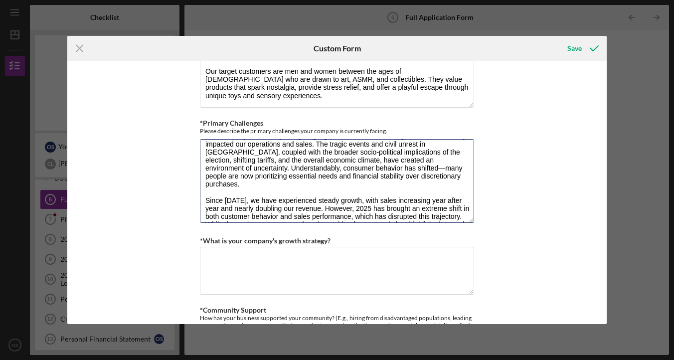
drag, startPoint x: 469, startPoint y: 181, endPoint x: 475, endPoint y: 217, distance: 36.4
click at [475, 217] on div "*Use of Proceeds Purchase Inventory Business Expansion Purchase or repair equip…" at bounding box center [337, 192] width 540 height 263
click at [360, 166] on textarea "Our company is currently navigating significant external challenges that have d…" at bounding box center [337, 181] width 274 height 84
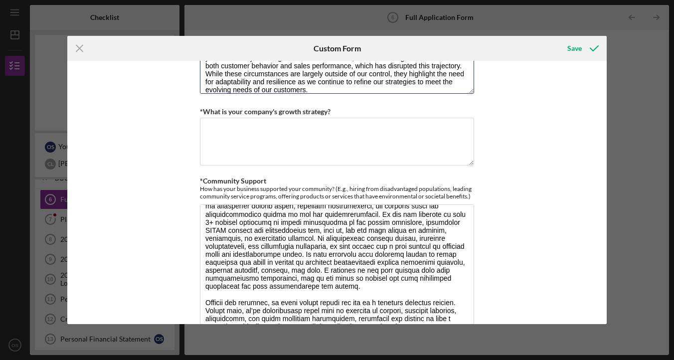
scroll to position [1229, 0]
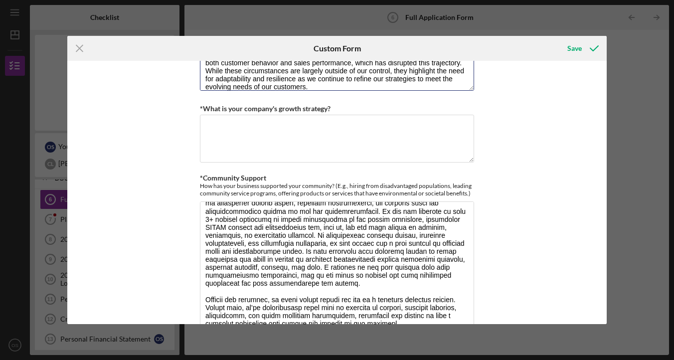
type textarea "Our company is currently navigating significant external challenges that have d…"
click at [280, 125] on textarea "*What is your company's growth strategy?" at bounding box center [337, 139] width 274 height 48
paste textarea "Looking ahead, we are committed to adapting alongside the industry and economy …"
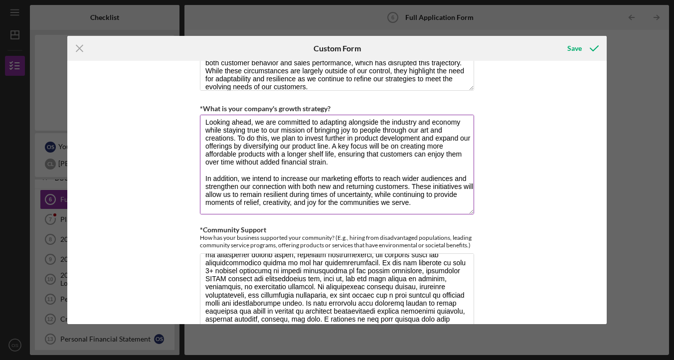
scroll to position [0, 0]
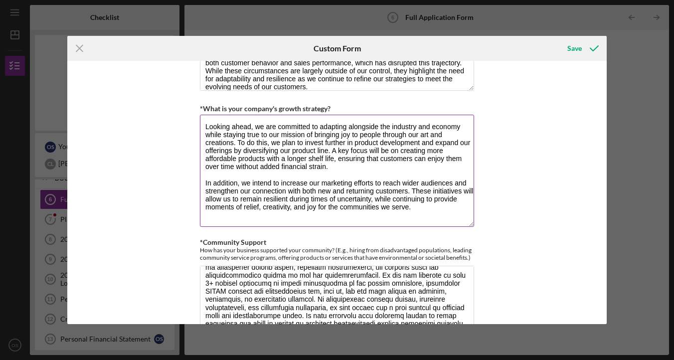
drag, startPoint x: 468, startPoint y: 158, endPoint x: 462, endPoint y: 221, distance: 64.1
click at [462, 221] on textarea "Looking ahead, we are committed to adapting alongside the industry and economy …" at bounding box center [337, 171] width 274 height 112
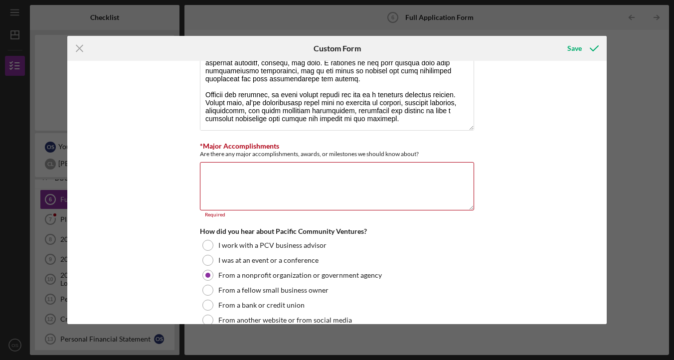
scroll to position [1526, 0]
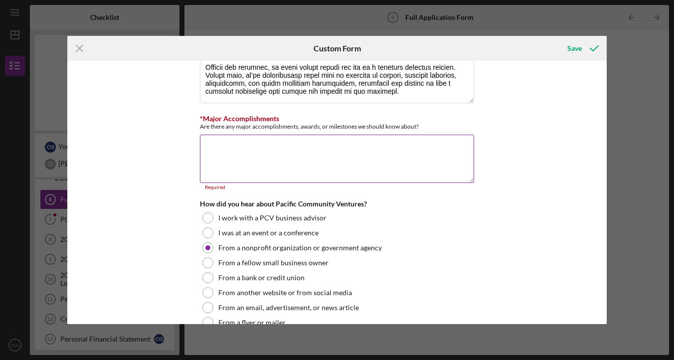
type textarea "Looking ahead, we are committed to adapting alongside the industry and economy …"
click at [352, 126] on div "Are there any major accomplishments, awards, or milestones we should know about?" at bounding box center [337, 126] width 274 height 7
copy label "*Major Accomplishments"
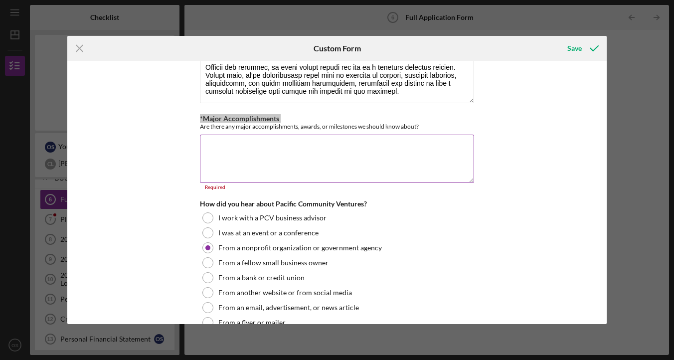
click at [284, 164] on textarea "*Major Accomplishments" at bounding box center [337, 159] width 274 height 48
paste textarea "Since launching, our company has achieved several notable milestones. We have n…"
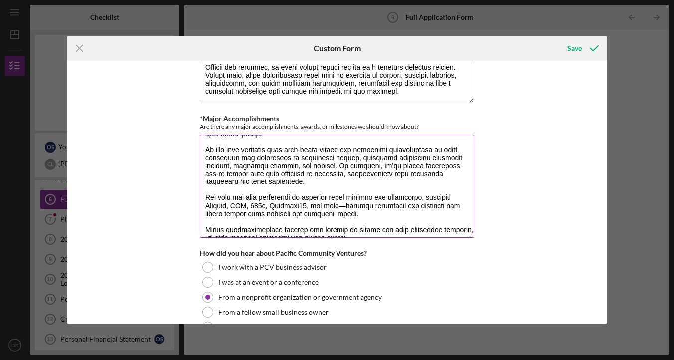
scroll to position [43, 0]
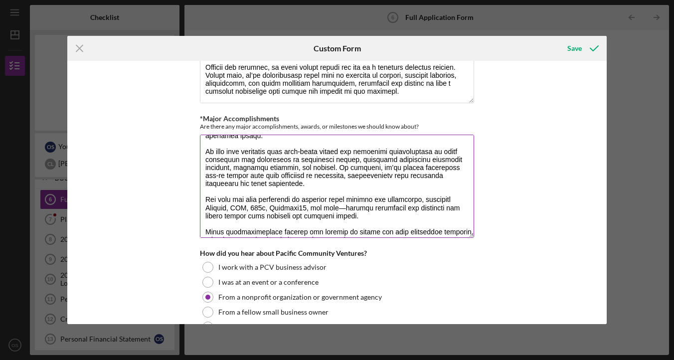
drag, startPoint x: 471, startPoint y: 180, endPoint x: 471, endPoint y: 248, distance: 68.3
click at [471, 238] on textarea "*Major Accomplishments" at bounding box center [337, 186] width 274 height 103
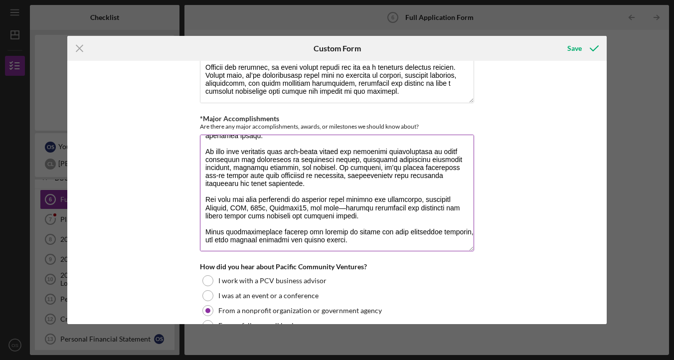
click at [342, 204] on textarea "*Major Accomplishments" at bounding box center [337, 193] width 274 height 117
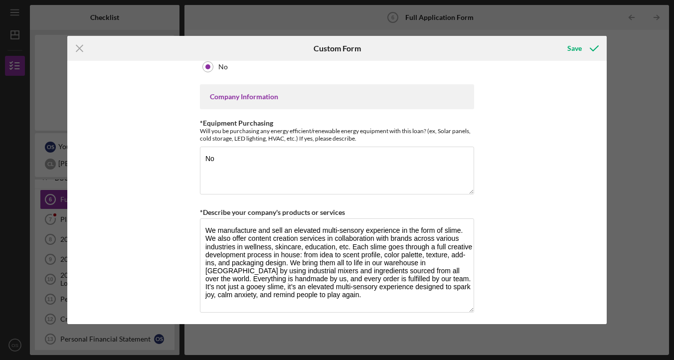
scroll to position [0, 0]
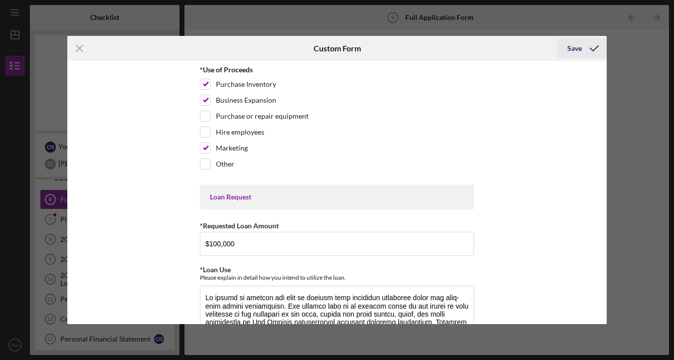
type textarea "Since launching, our company has achieved several notable milestones. We have n…"
click at [572, 48] on div "Save" at bounding box center [575, 48] width 14 height 20
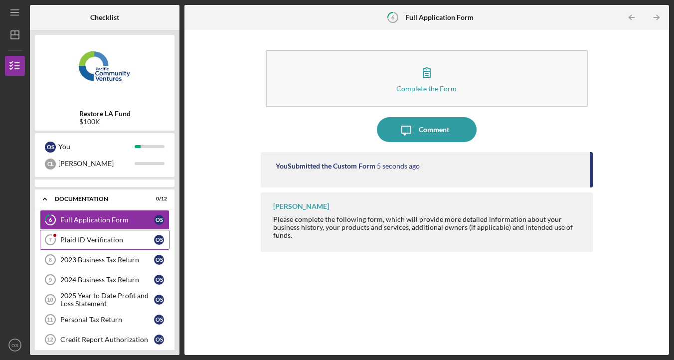
scroll to position [154, 0]
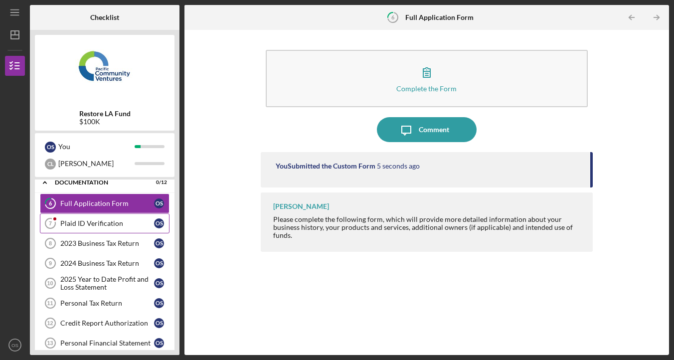
click at [150, 226] on div "Plaid ID Verification" at bounding box center [107, 223] width 94 height 8
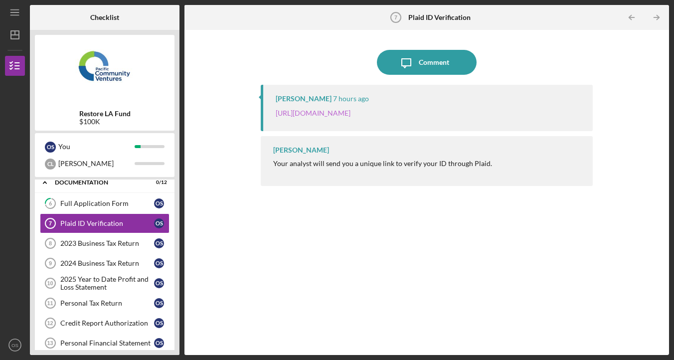
click at [331, 115] on link "[URL][DOMAIN_NAME]" at bounding box center [313, 113] width 75 height 8
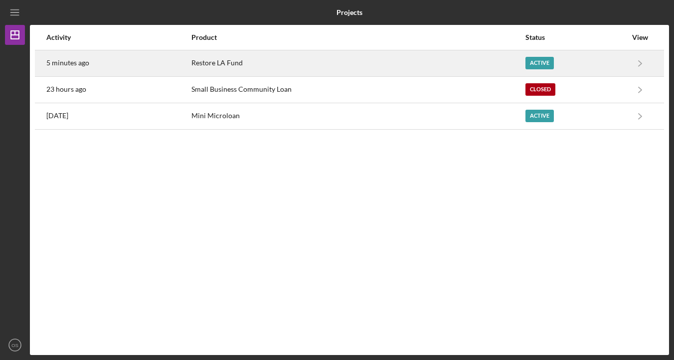
click at [500, 71] on div "Restore LA Fund" at bounding box center [359, 63] width 334 height 25
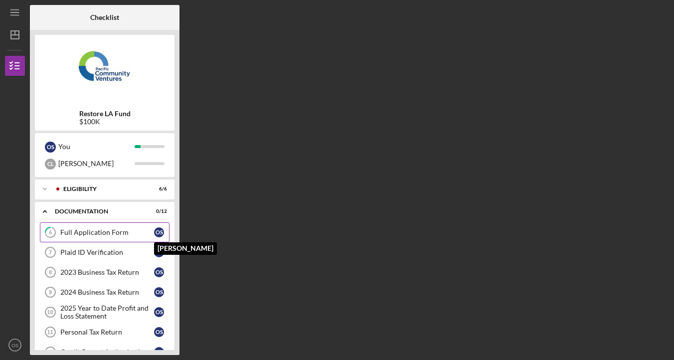
scroll to position [52, 0]
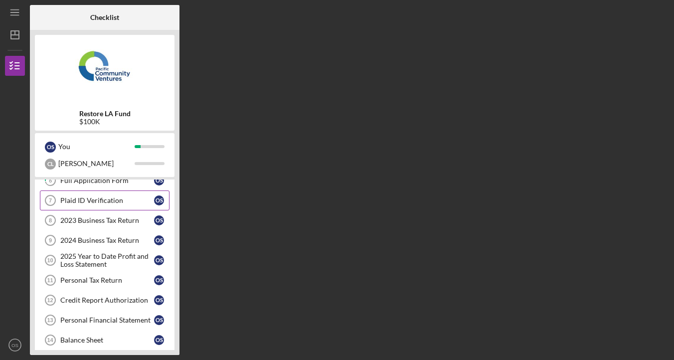
click at [137, 206] on link "Plaid ID Verification 7 Plaid ID Verification O S" at bounding box center [105, 201] width 130 height 20
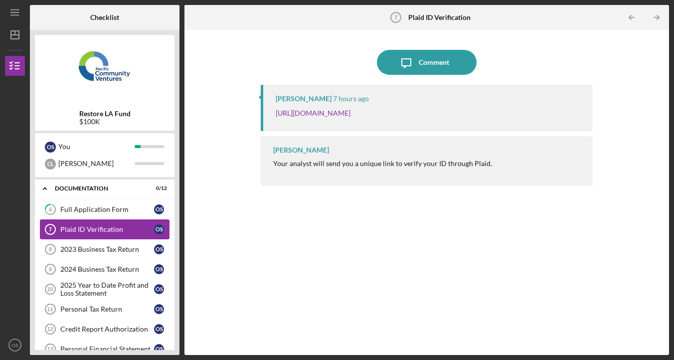
scroll to position [24, 0]
click at [132, 252] on link "2023 Business Tax Return 8 2023 Business Tax Return O S" at bounding box center [105, 248] width 130 height 20
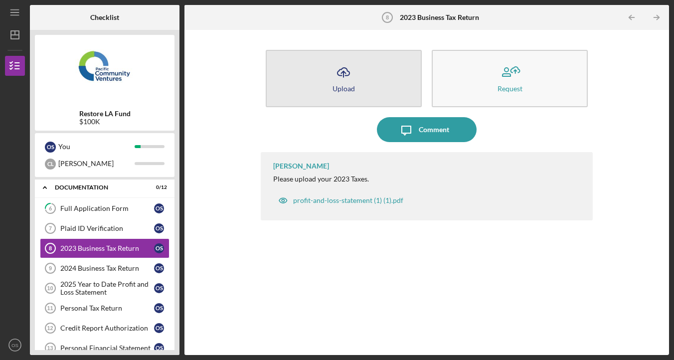
click at [359, 94] on button "Icon/Upload Upload" at bounding box center [344, 78] width 156 height 57
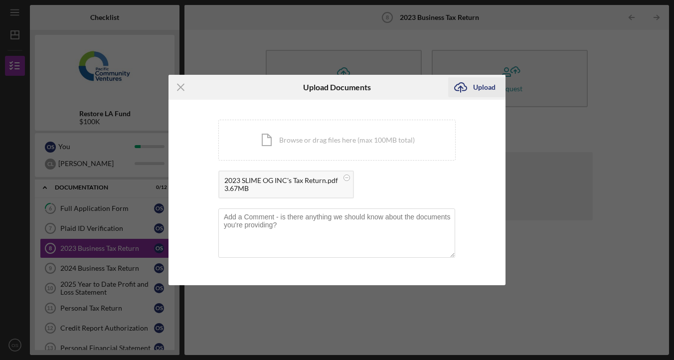
click at [473, 90] on button "Icon/Upload Upload" at bounding box center [476, 87] width 57 height 20
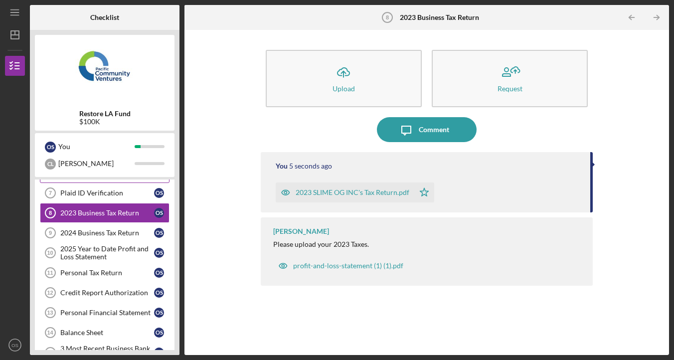
scroll to position [60, 0]
click at [139, 230] on div "2024 Business Tax Return" at bounding box center [107, 232] width 94 height 8
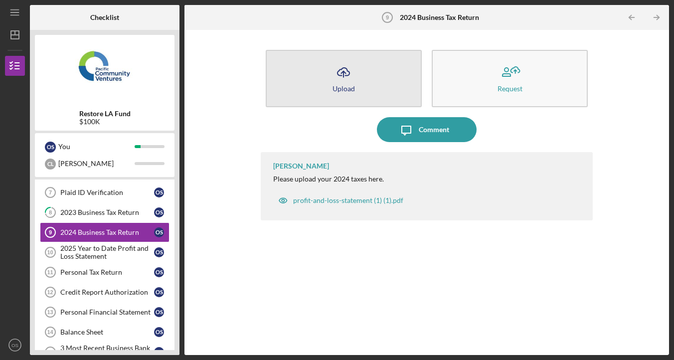
click at [315, 74] on button "Icon/Upload Upload" at bounding box center [344, 78] width 156 height 57
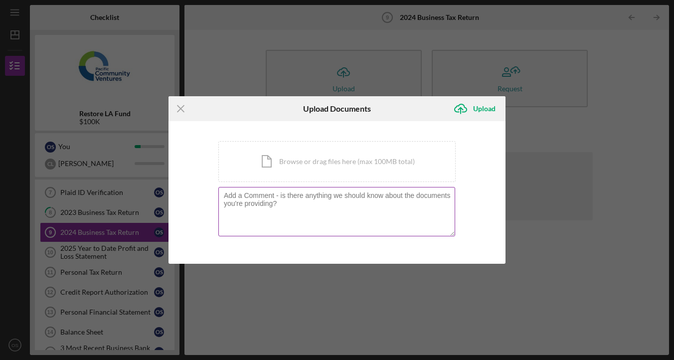
click at [329, 200] on textarea at bounding box center [336, 211] width 237 height 49
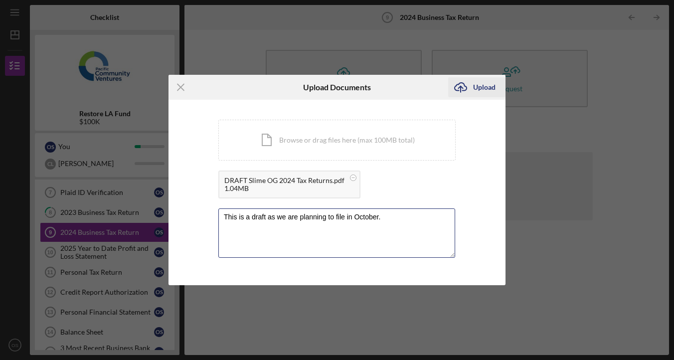
type textarea "This is a draft as we are planning to file in October."
click at [473, 91] on div "Upload" at bounding box center [484, 87] width 22 height 20
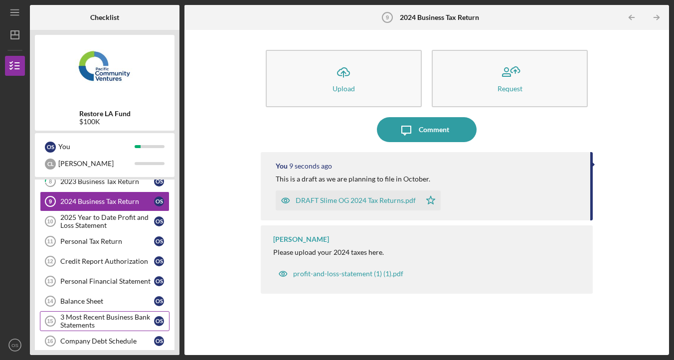
scroll to position [72, 0]
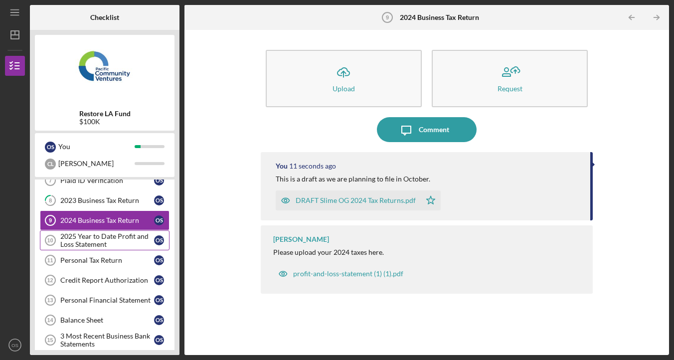
click at [133, 244] on div "2025 Year to Date Profit and Loss Statement" at bounding box center [107, 240] width 94 height 16
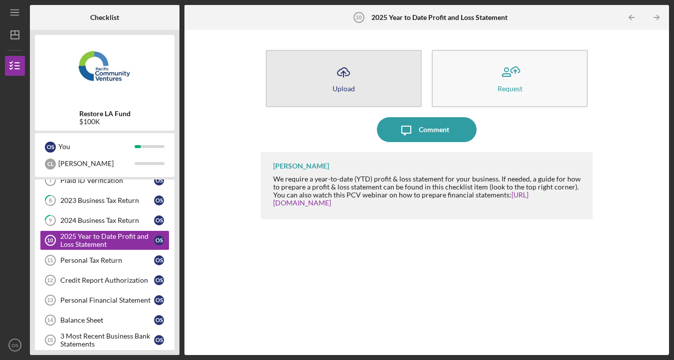
click at [383, 74] on button "Icon/Upload Upload" at bounding box center [344, 78] width 156 height 57
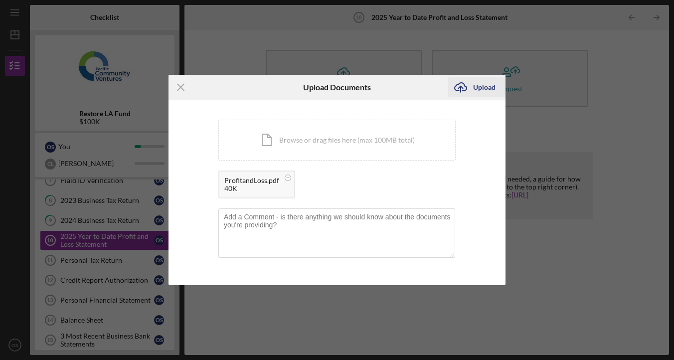
click at [478, 86] on div "Upload" at bounding box center [484, 87] width 22 height 20
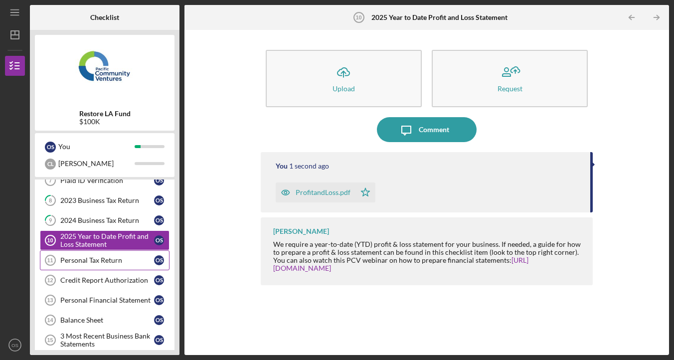
click at [130, 258] on div "Personal Tax Return" at bounding box center [107, 260] width 94 height 8
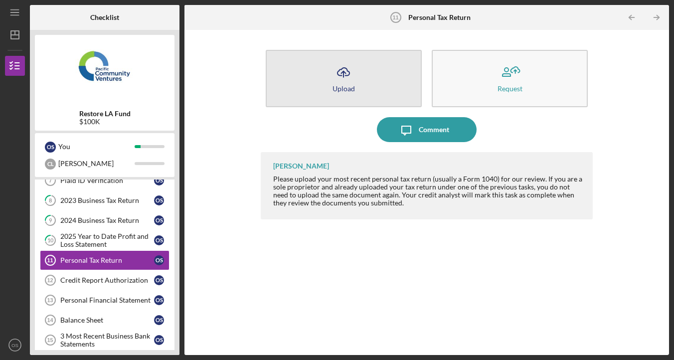
click at [365, 79] on button "Icon/Upload Upload" at bounding box center [344, 78] width 156 height 57
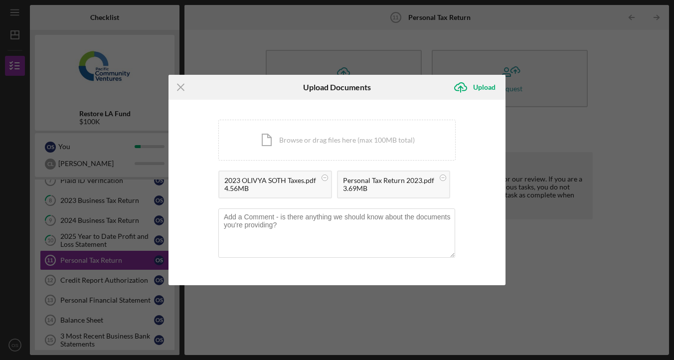
click at [474, 197] on div "You're uploading documents related to Personal Tax Return . Icon/Document Brows…" at bounding box center [337, 193] width 337 height 186
click at [474, 87] on div "Upload" at bounding box center [484, 87] width 22 height 20
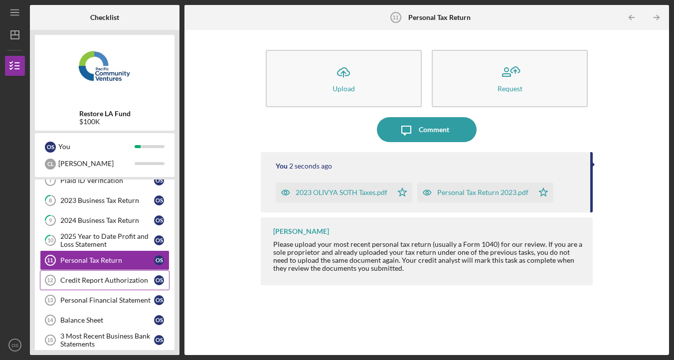
click at [136, 279] on div "Credit Report Authorization" at bounding box center [107, 280] width 94 height 8
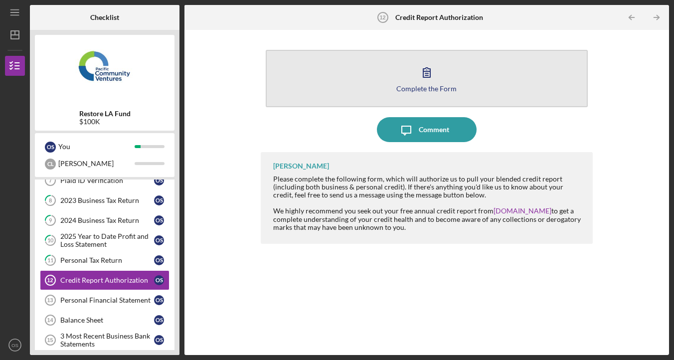
click at [421, 82] on icon "button" at bounding box center [426, 72] width 25 height 25
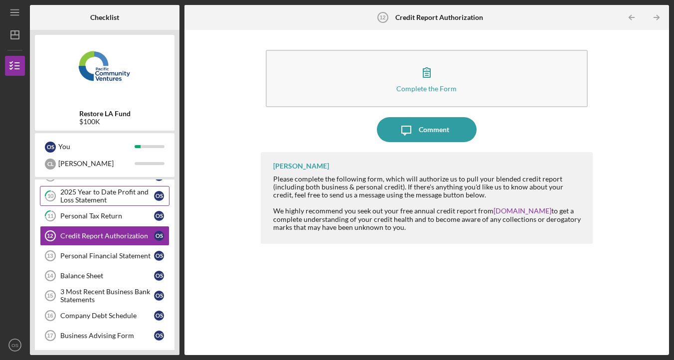
scroll to position [134, 0]
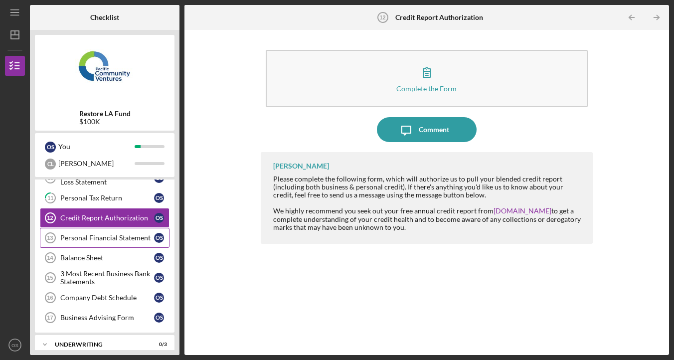
click at [140, 241] on div "Personal Financial Statement" at bounding box center [107, 238] width 94 height 8
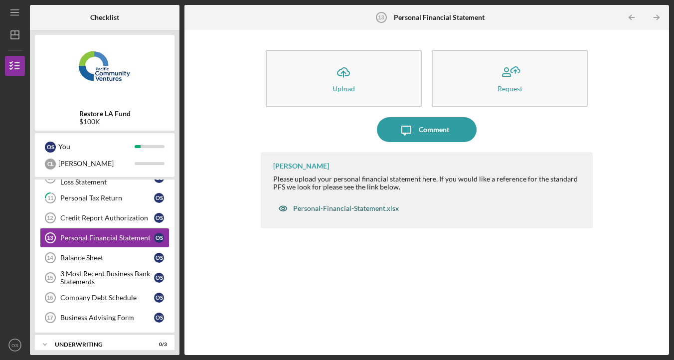
click at [314, 208] on div "Personal-Financial-Statement.xlsx" at bounding box center [346, 208] width 106 height 8
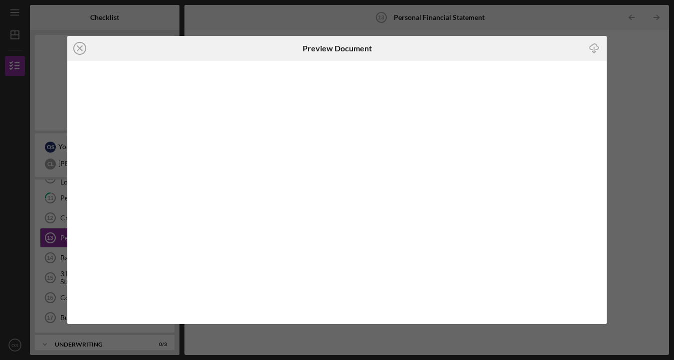
click at [630, 108] on div "Icon/Close Preview Document Icon/Download" at bounding box center [337, 180] width 674 height 360
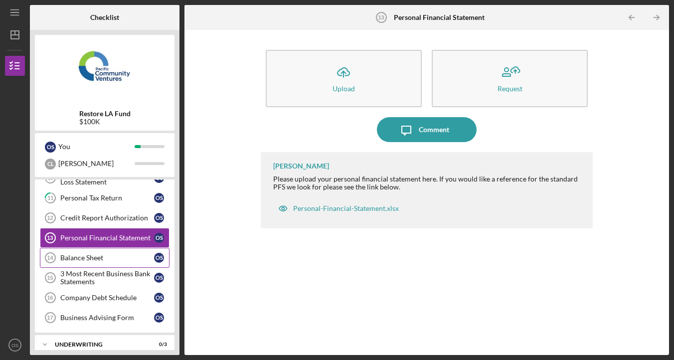
click at [133, 250] on link "Balance Sheet 14 Balance Sheet O S" at bounding box center [105, 258] width 130 height 20
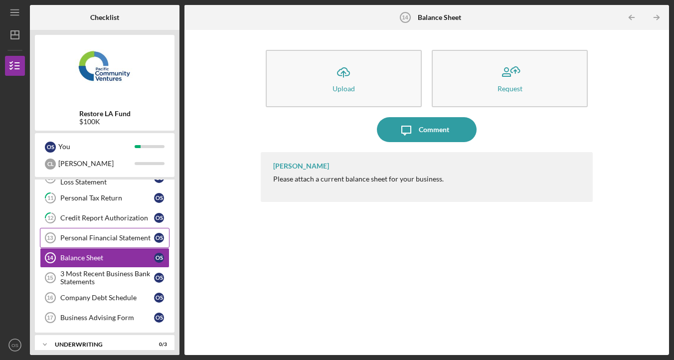
click at [128, 241] on div "Personal Financial Statement" at bounding box center [107, 238] width 94 height 8
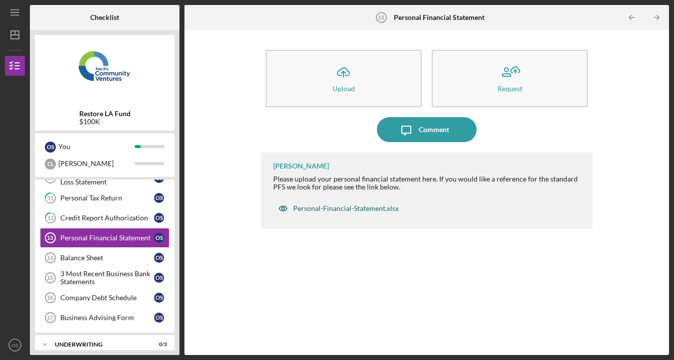
click at [368, 209] on div "Personal-Financial-Statement.xlsx" at bounding box center [346, 208] width 106 height 8
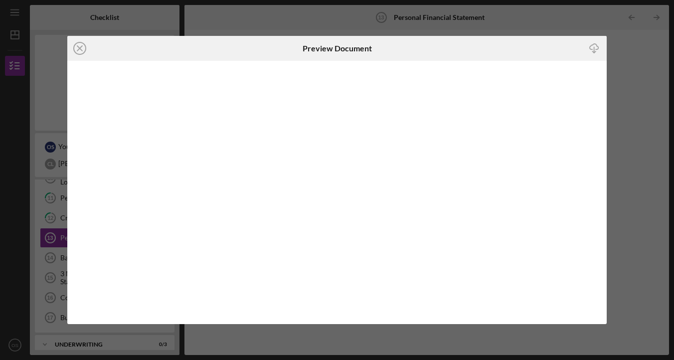
click at [594, 48] on line "button" at bounding box center [594, 49] width 0 height 5
click at [629, 55] on div "Icon/Close Preview Document Icon/Download" at bounding box center [337, 180] width 674 height 360
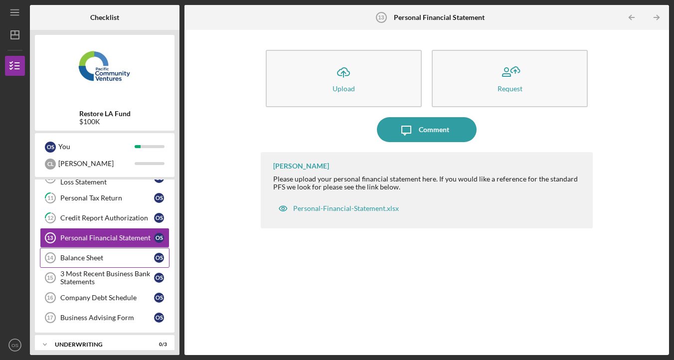
click at [119, 265] on link "Balance Sheet 14 Balance Sheet O S" at bounding box center [105, 258] width 130 height 20
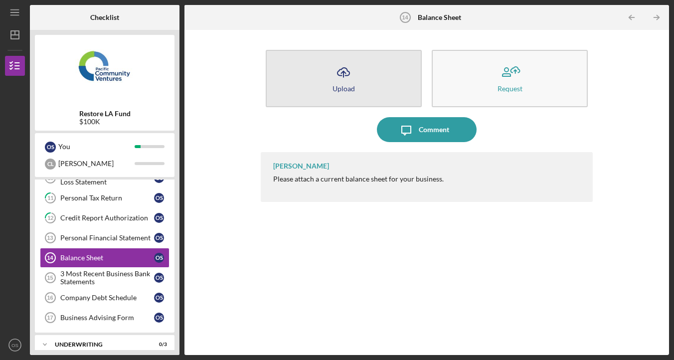
click at [378, 49] on div "Icon/Upload Upload Request" at bounding box center [427, 78] width 332 height 67
click at [345, 97] on button "Icon/Upload Upload" at bounding box center [344, 78] width 156 height 57
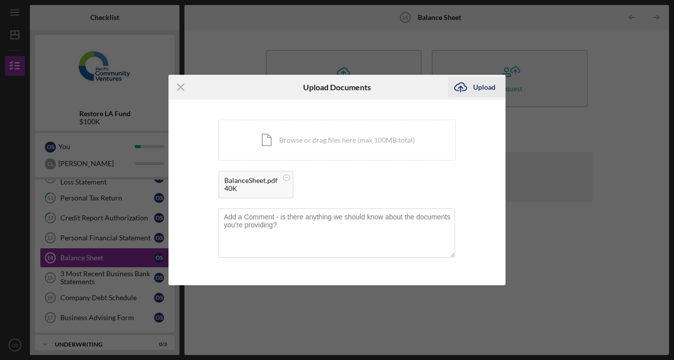
click at [473, 90] on button "Icon/Upload Upload" at bounding box center [476, 87] width 57 height 20
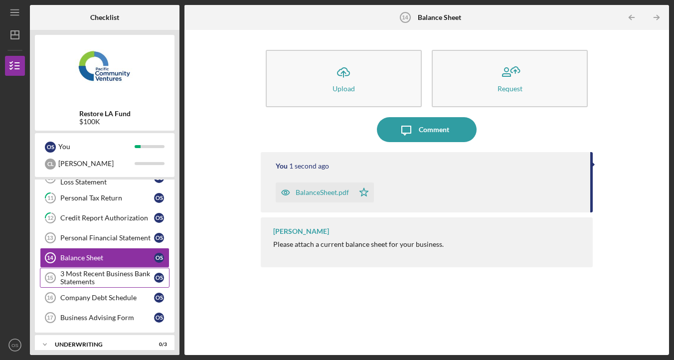
click at [125, 275] on div "3 Most Recent Business Bank Statements" at bounding box center [107, 278] width 94 height 16
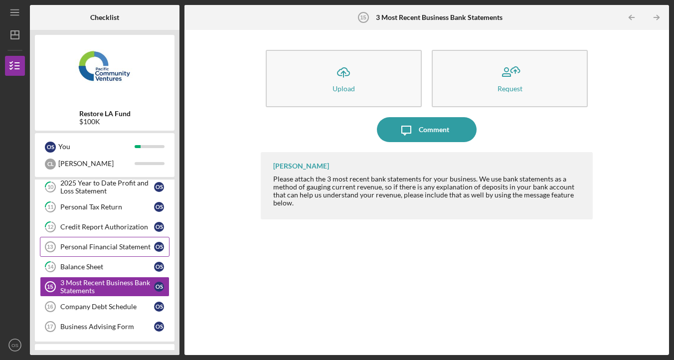
scroll to position [167, 0]
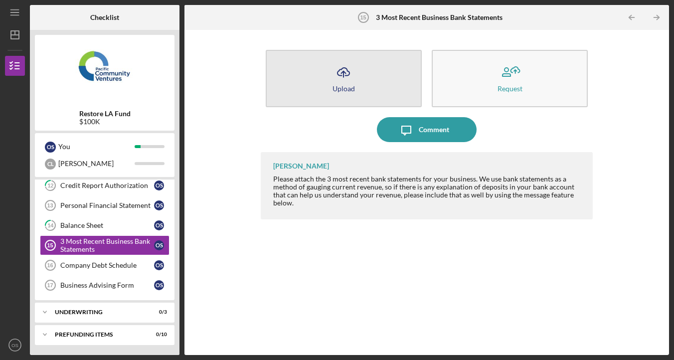
click at [345, 74] on icon "Icon/Upload" at bounding box center [343, 72] width 25 height 25
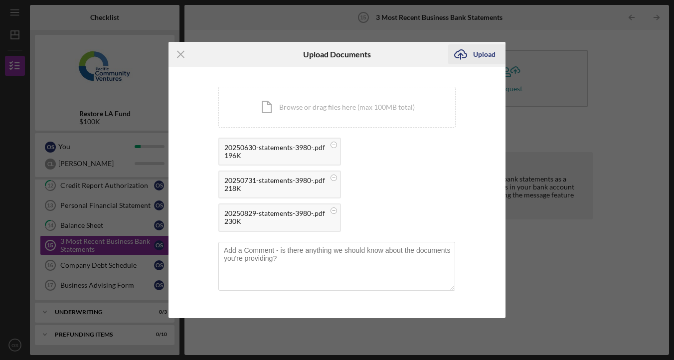
click at [486, 55] on div "Upload" at bounding box center [484, 54] width 22 height 20
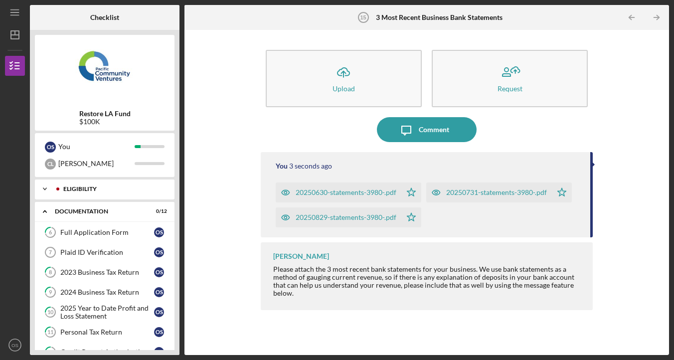
click at [137, 186] on div "Eligibility" at bounding box center [112, 189] width 99 height 6
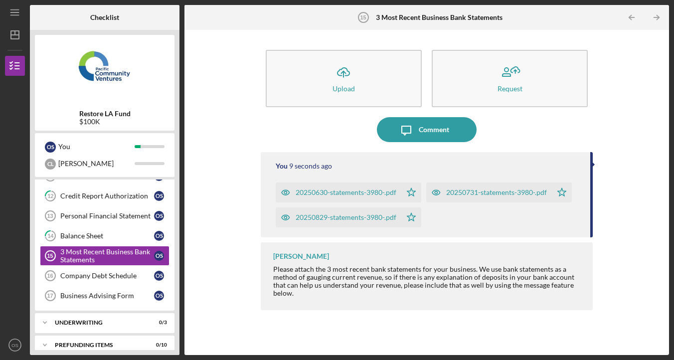
scroll to position [292, 0]
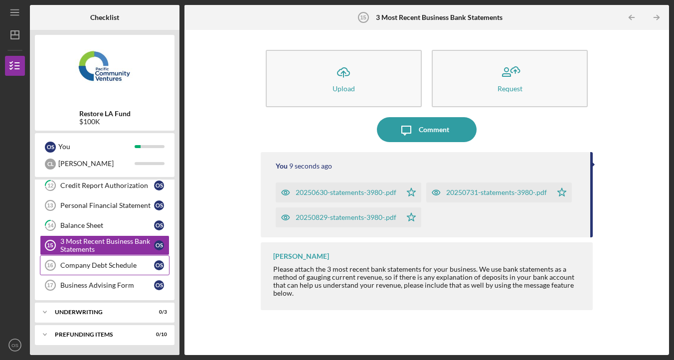
click at [120, 265] on div "Company Debt Schedule" at bounding box center [107, 265] width 94 height 8
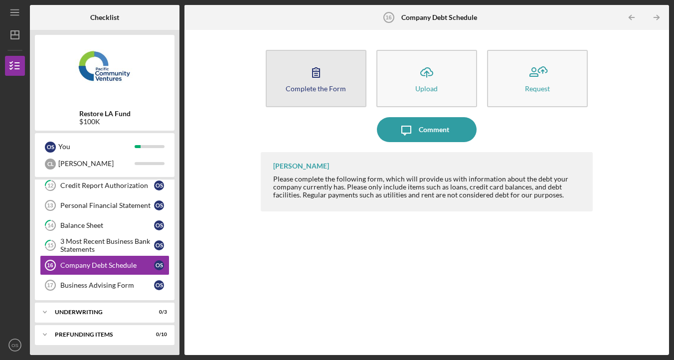
click at [301, 78] on button "Complete the Form Form" at bounding box center [316, 78] width 101 height 57
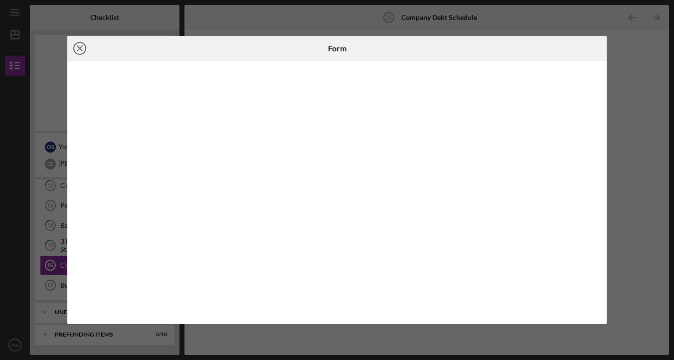
click at [82, 46] on icon "Icon/Close" at bounding box center [79, 48] width 25 height 25
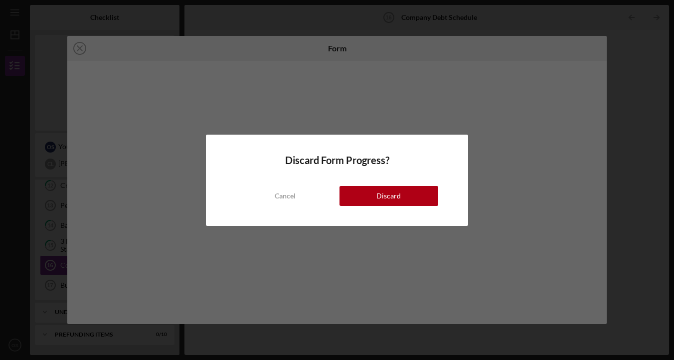
click at [390, 207] on div "Discard Form Progress? Cancel Discard" at bounding box center [337, 180] width 262 height 91
click at [382, 200] on div "Discard" at bounding box center [389, 196] width 24 height 20
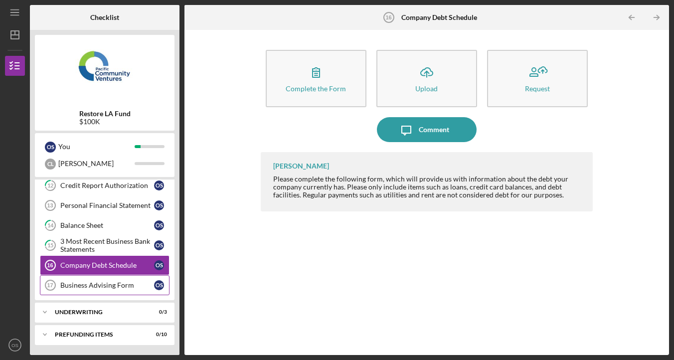
click at [120, 283] on div "Business Advising Form" at bounding box center [107, 285] width 94 height 8
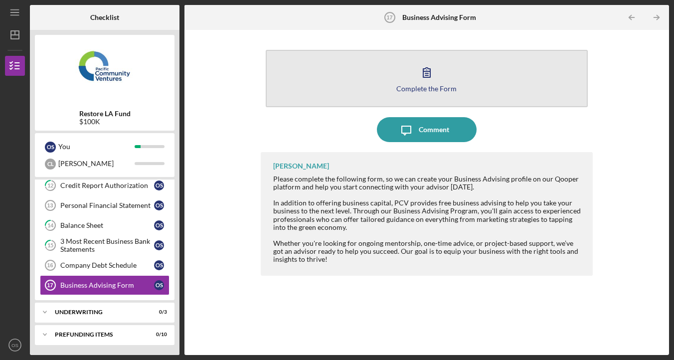
click at [400, 80] on button "Complete the Form Form" at bounding box center [427, 78] width 322 height 57
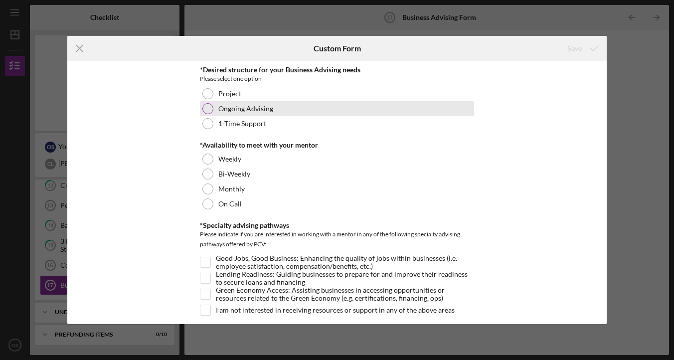
click at [249, 114] on div "Ongoing Advising" at bounding box center [337, 108] width 274 height 15
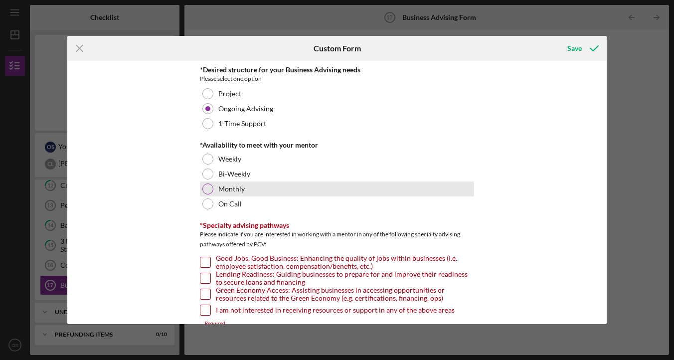
click at [227, 192] on label "Monthly" at bounding box center [231, 189] width 26 height 8
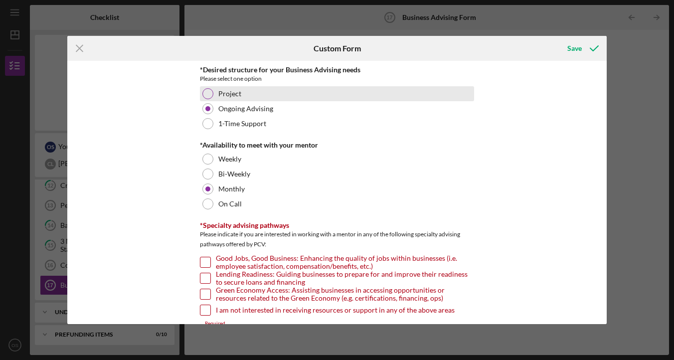
click at [254, 90] on div "Project" at bounding box center [337, 93] width 274 height 15
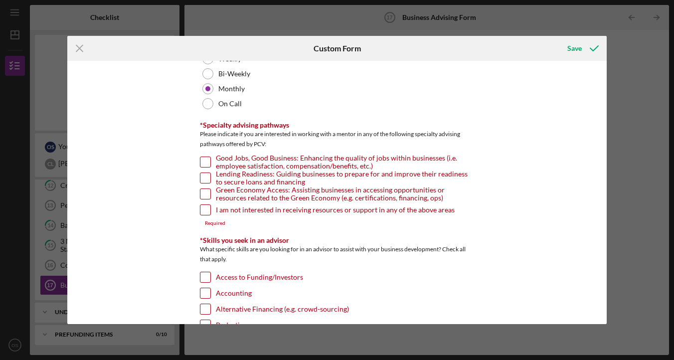
scroll to position [127, 0]
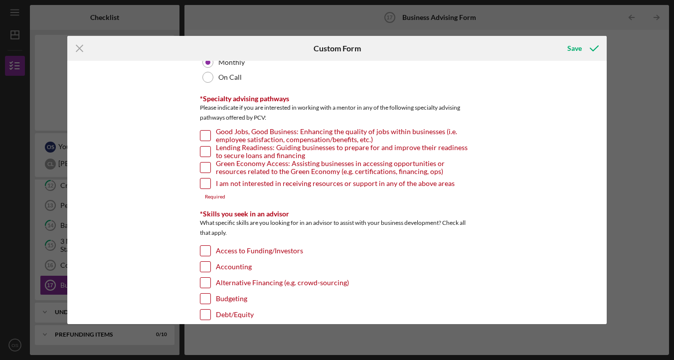
click at [202, 152] on input "Lending Readiness: Guiding businesses to prepare for and improve their readines…" at bounding box center [206, 152] width 10 height 10
checkbox input "true"
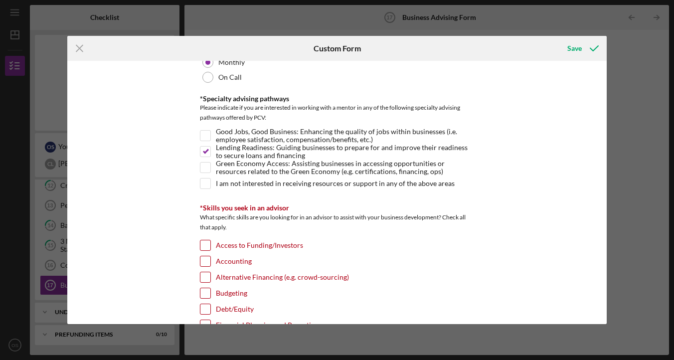
scroll to position [128, 0]
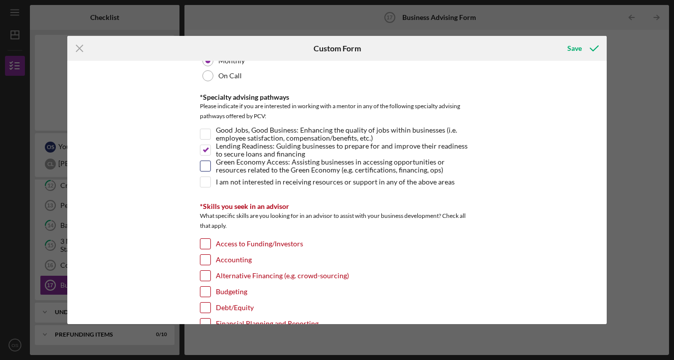
click at [204, 163] on input "Green Economy Access: Assisting businesses in accessing opportunities or resour…" at bounding box center [206, 166] width 10 height 10
checkbox input "true"
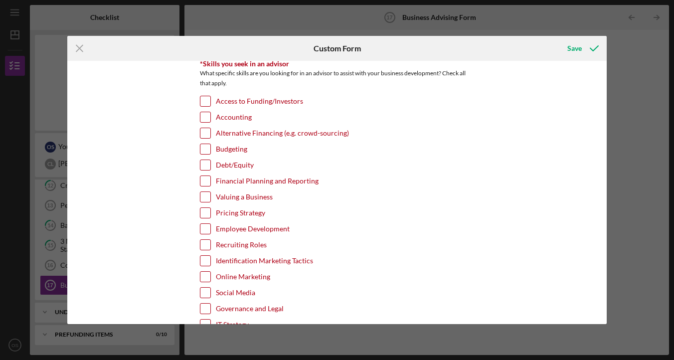
scroll to position [272, 0]
click at [231, 114] on label "Accounting" at bounding box center [234, 116] width 36 height 10
click at [210, 114] on input "Accounting" at bounding box center [206, 116] width 10 height 10
checkbox input "true"
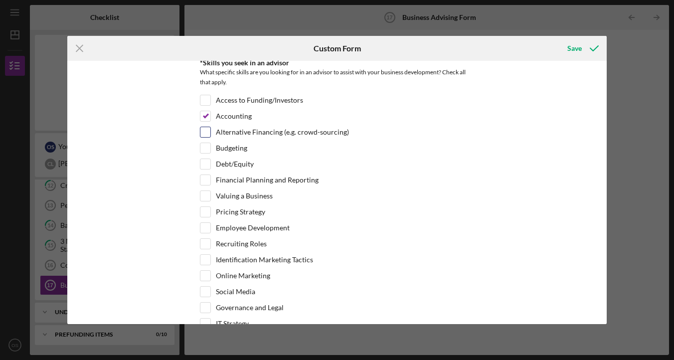
click at [231, 133] on label "Alternative Financing (e.g. crowd-sourcing)" at bounding box center [282, 132] width 133 height 10
click at [210, 133] on input "Alternative Financing (e.g. crowd-sourcing)" at bounding box center [206, 132] width 10 height 10
checkbox input "true"
click at [228, 149] on label "Budgeting" at bounding box center [231, 148] width 31 height 10
click at [210, 149] on input "Budgeting" at bounding box center [206, 148] width 10 height 10
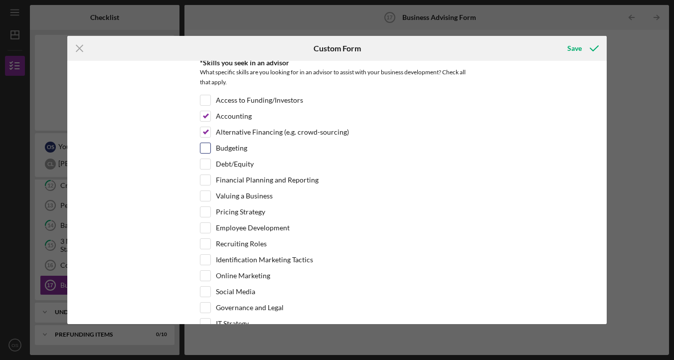
checkbox input "true"
click at [228, 163] on label "Debt/Equity" at bounding box center [235, 164] width 38 height 10
click at [210, 163] on input "Debt/Equity" at bounding box center [206, 164] width 10 height 10
checkbox input "true"
click at [229, 182] on label "Financial Planning and Reporting" at bounding box center [267, 180] width 103 height 10
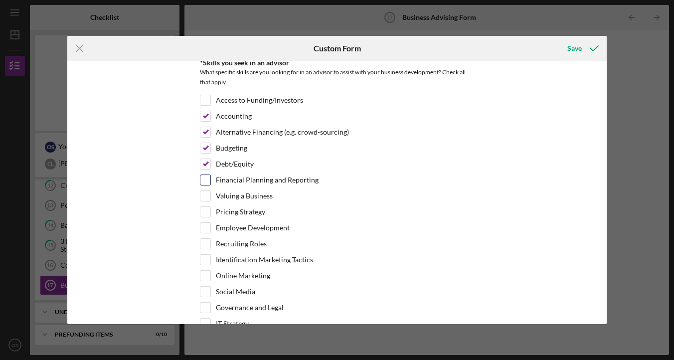
click at [210, 182] on input "Financial Planning and Reporting" at bounding box center [206, 180] width 10 height 10
checkbox input "true"
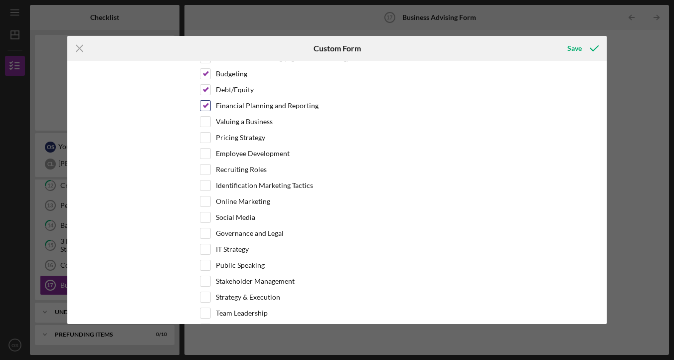
scroll to position [354, 0]
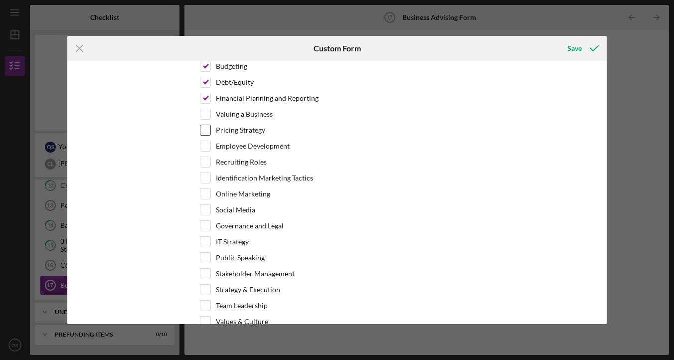
click at [241, 133] on label "Pricing Strategy" at bounding box center [240, 130] width 49 height 10
click at [210, 133] on input "Pricing Strategy" at bounding box center [206, 130] width 10 height 10
checkbox input "true"
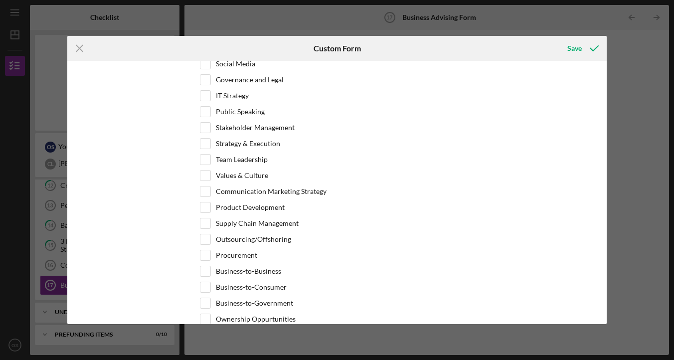
scroll to position [501, 0]
click at [252, 141] on label "Strategy & Execution" at bounding box center [248, 143] width 64 height 10
click at [210, 141] on input "Strategy & Execution" at bounding box center [206, 143] width 10 height 10
checkbox input "true"
click at [252, 126] on label "Stakeholder Management" at bounding box center [255, 127] width 79 height 10
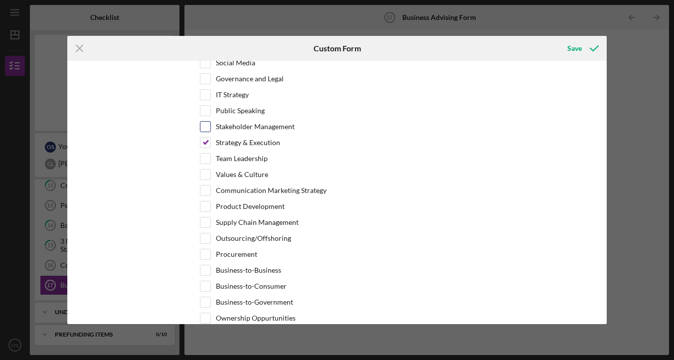
click at [210, 126] on input "Stakeholder Management" at bounding box center [206, 127] width 10 height 10
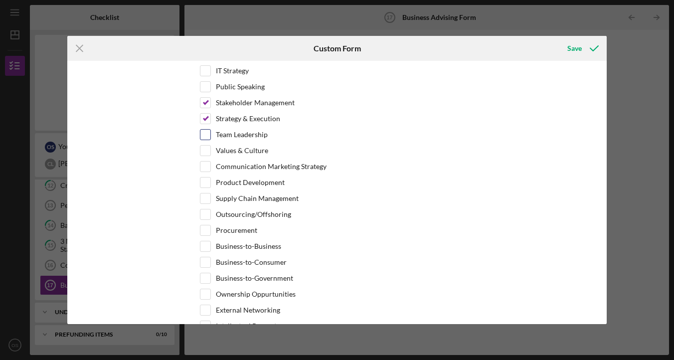
scroll to position [527, 0]
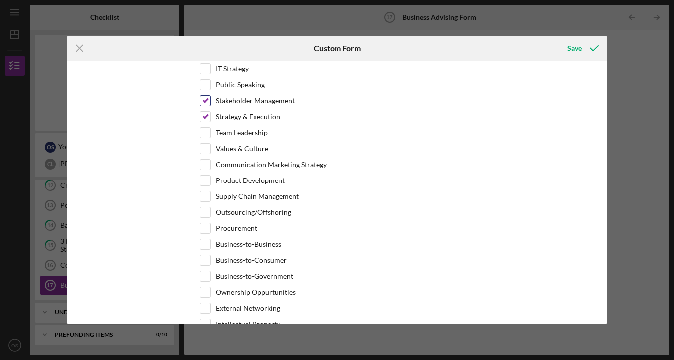
click at [275, 99] on label "Stakeholder Management" at bounding box center [255, 101] width 79 height 10
click at [210, 99] on input "Stakeholder Management" at bounding box center [206, 101] width 10 height 10
checkbox input "false"
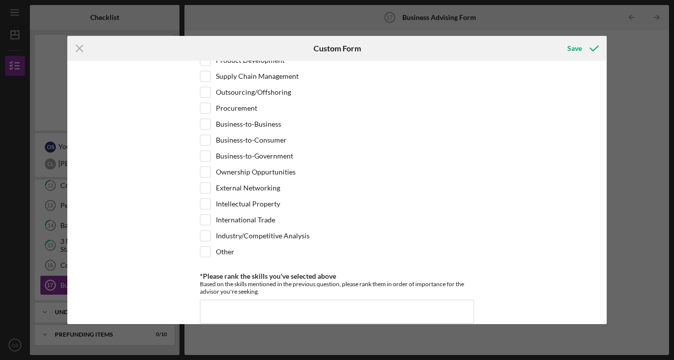
scroll to position [651, 0]
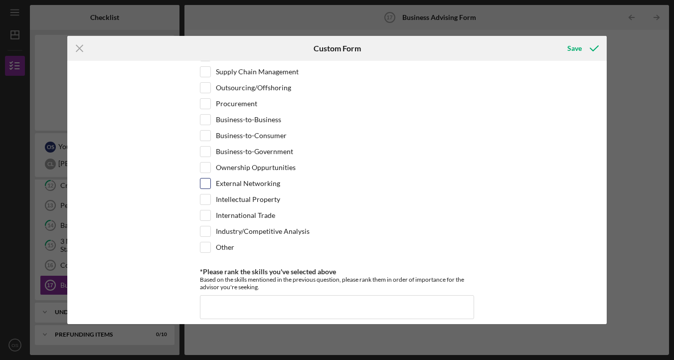
click at [250, 183] on label "External Networking" at bounding box center [248, 184] width 64 height 10
click at [210, 183] on input "External Networking" at bounding box center [206, 184] width 10 height 10
checkbox input "true"
click at [256, 172] on label "Ownership Oppurtunities" at bounding box center [256, 168] width 80 height 10
click at [210, 172] on input "Ownership Oppurtunities" at bounding box center [206, 168] width 10 height 10
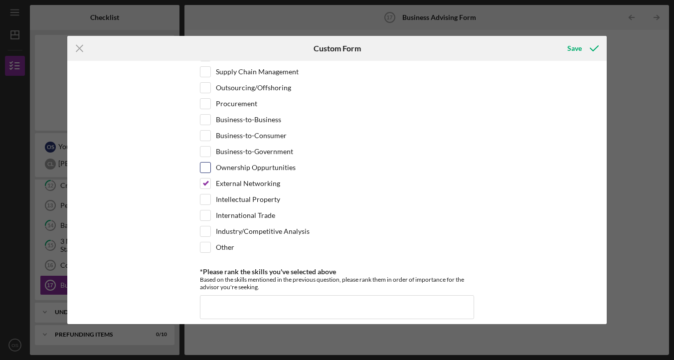
checkbox input "true"
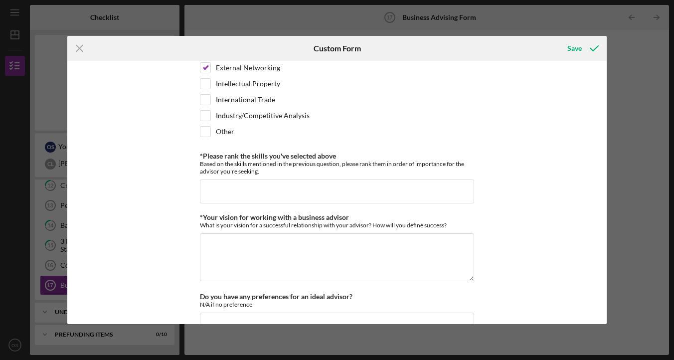
scroll to position [808, 0]
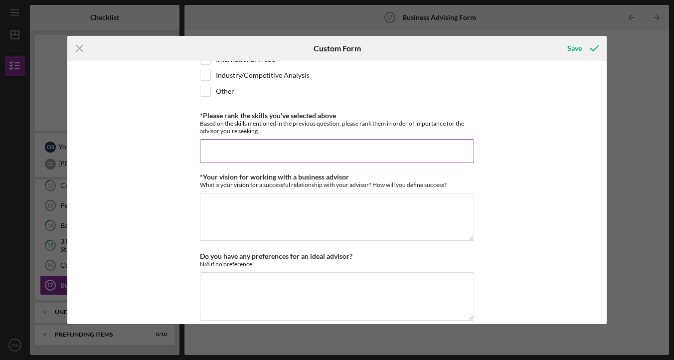
click at [303, 143] on input "*Please rank the skills you've selected above" at bounding box center [337, 151] width 274 height 24
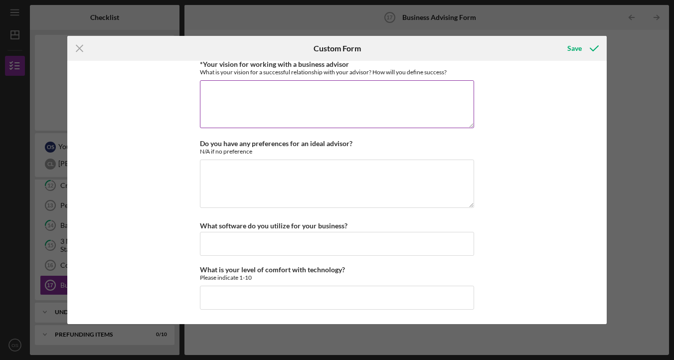
scroll to position [920, 0]
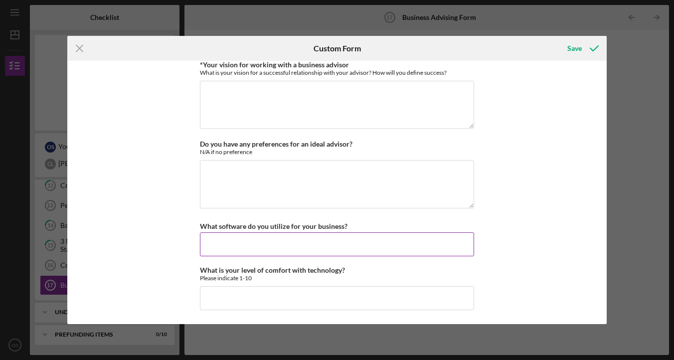
type input "Budgeting"
click at [298, 238] on input "What software do you utilize for your business?" at bounding box center [337, 244] width 274 height 24
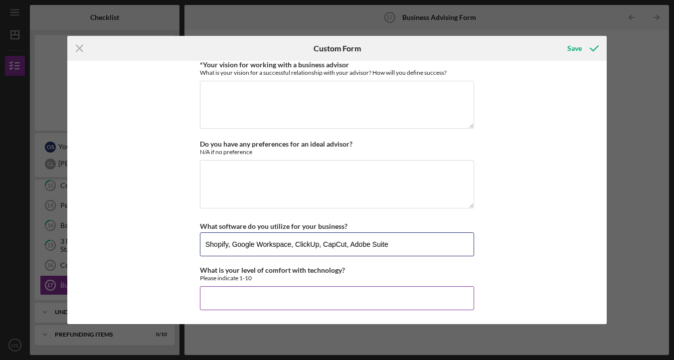
type input "Shopify, Google Workspace, ClickUp, CapCut, Adobe Suite"
click at [280, 305] on input "What is your level of comfort with technology?" at bounding box center [337, 298] width 274 height 24
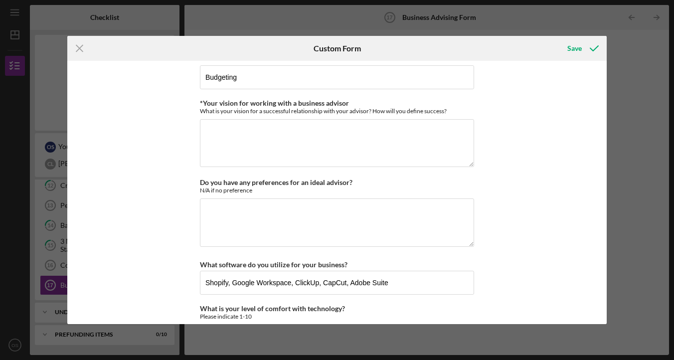
scroll to position [877, 0]
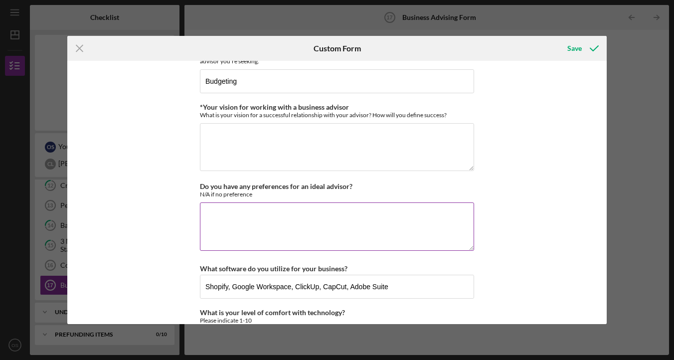
type input "10"
click at [348, 212] on textarea "Do you have any preferences for an ideal advisor?" at bounding box center [337, 227] width 274 height 48
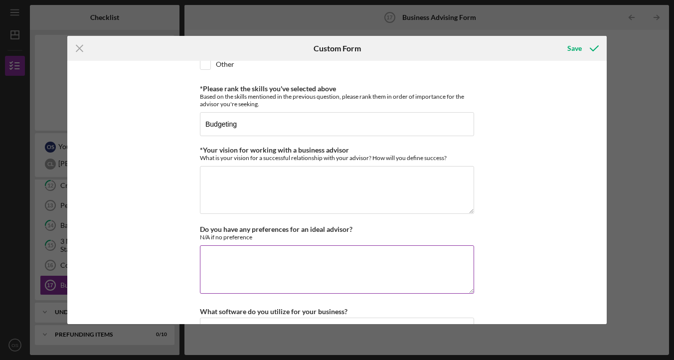
scroll to position [830, 0]
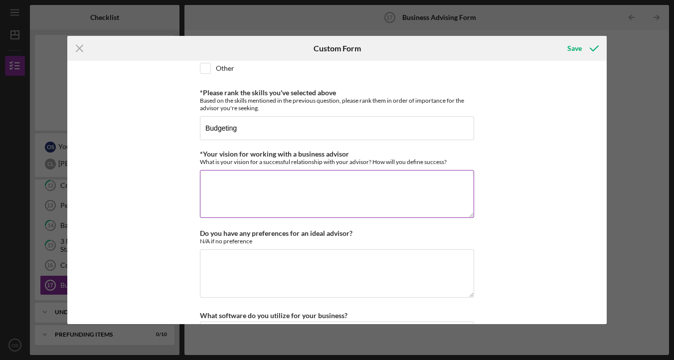
click at [345, 203] on textarea "*Your vision for working with a business advisor" at bounding box center [337, 194] width 274 height 48
click at [320, 164] on div "What is your vision for a successful relationship with your advisor? How will y…" at bounding box center [337, 161] width 274 height 7
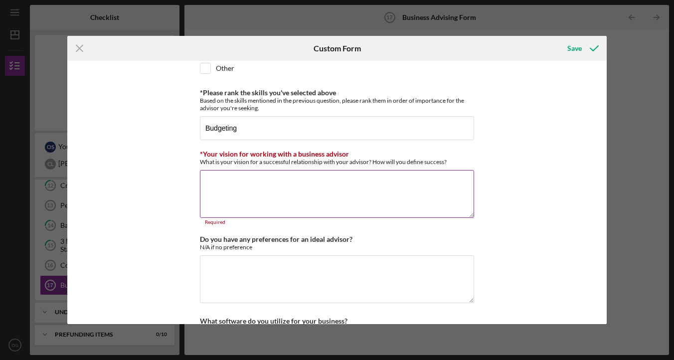
click at [320, 164] on div "What is your vision for a successful relationship with your advisor? How will y…" at bounding box center [337, 161] width 274 height 7
copy label "*Your vision for working with a business advisor"
click at [293, 193] on textarea "*Your vision for working with a business advisor" at bounding box center [337, 194] width 274 height 48
paste textarea "For me, a successful relationship with a business advisor is built on trust, op…"
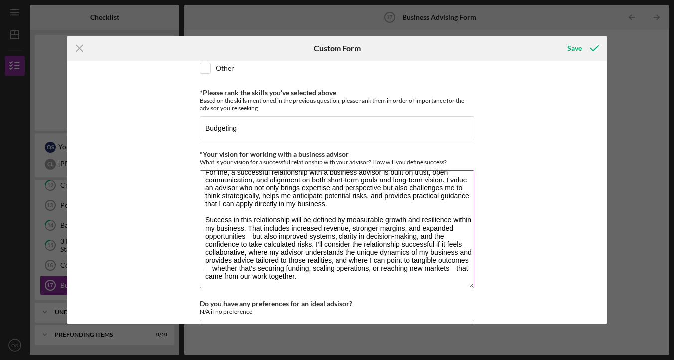
scroll to position [0, 0]
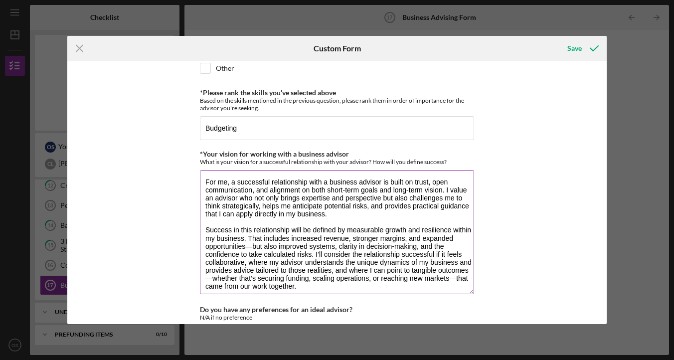
drag, startPoint x: 468, startPoint y: 214, endPoint x: 459, endPoint y: 291, distance: 77.3
click at [459, 291] on textarea "For me, a successful relationship with a business advisor is built on trust, op…" at bounding box center [337, 232] width 274 height 124
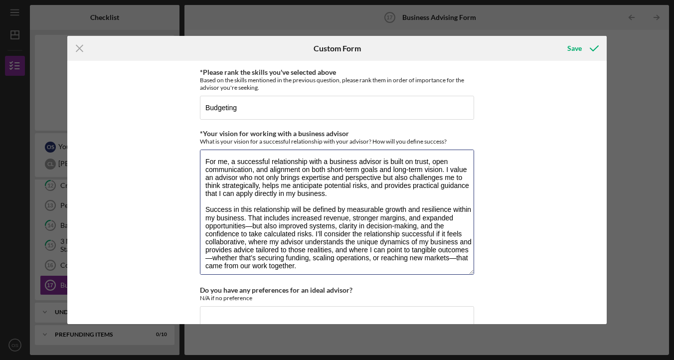
scroll to position [855, 0]
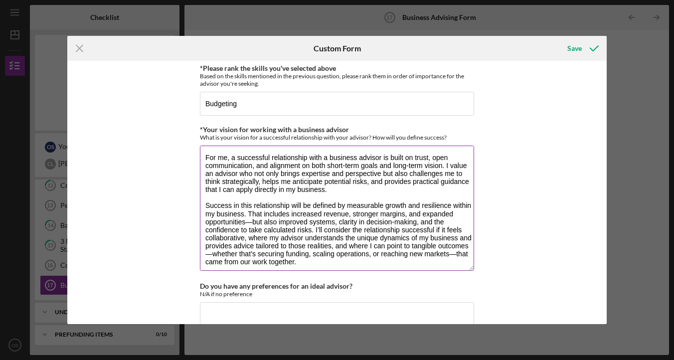
click at [247, 223] on textarea "For me, a successful relationship with a business advisor is built on trust, op…" at bounding box center [337, 208] width 274 height 125
click at [215, 252] on textarea "For me, a successful relationship with a business advisor is built on trust, op…" at bounding box center [337, 208] width 274 height 125
click at [447, 255] on textarea "For me, a successful relationship with a business advisor is built on trust, op…" at bounding box center [337, 208] width 274 height 125
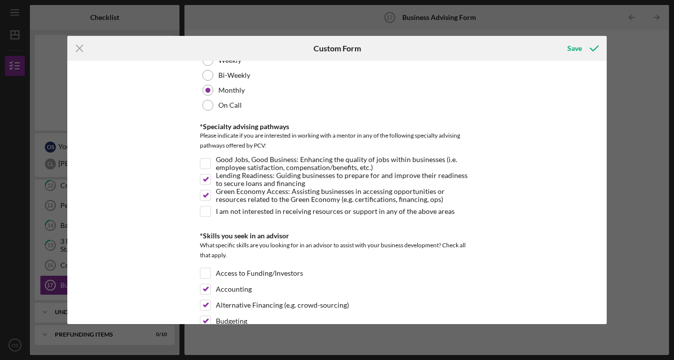
scroll to position [98, 0]
type textarea "For me, a successful relationship with a business advisor is built on trust, op…"
click at [207, 183] on input "Lending Readiness: Guiding businesses to prepare for and improve their readines…" at bounding box center [206, 181] width 10 height 10
checkbox input "false"
click at [207, 201] on input "Green Economy Access: Assisting businesses in accessing opportunities or resour…" at bounding box center [206, 197] width 10 height 10
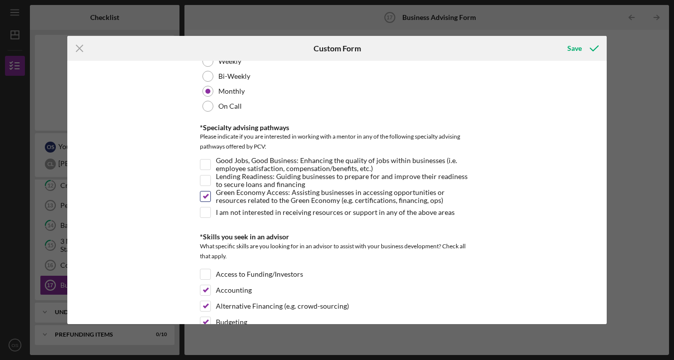
checkbox input "false"
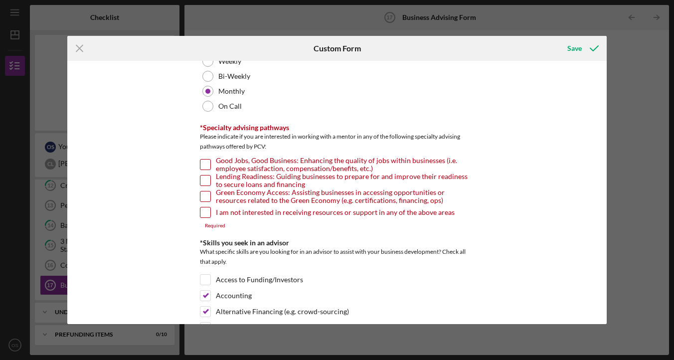
click at [200, 209] on div at bounding box center [205, 212] width 11 height 11
click at [203, 216] on input "I am not interested in receiving resources or support in any of the above areas" at bounding box center [206, 212] width 10 height 10
checkbox input "true"
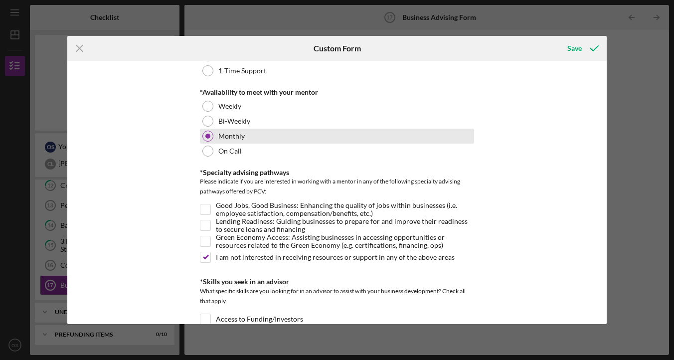
scroll to position [107, 0]
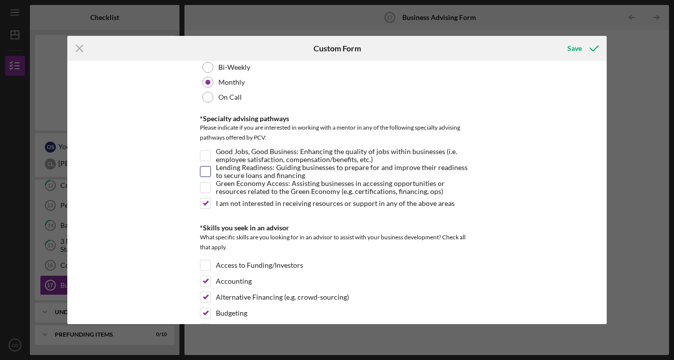
click at [303, 167] on label "Lending Readiness: Guiding businesses to prepare for and improve their readines…" at bounding box center [345, 172] width 258 height 10
click at [210, 167] on input "Lending Readiness: Guiding businesses to prepare for and improve their readines…" at bounding box center [206, 172] width 10 height 10
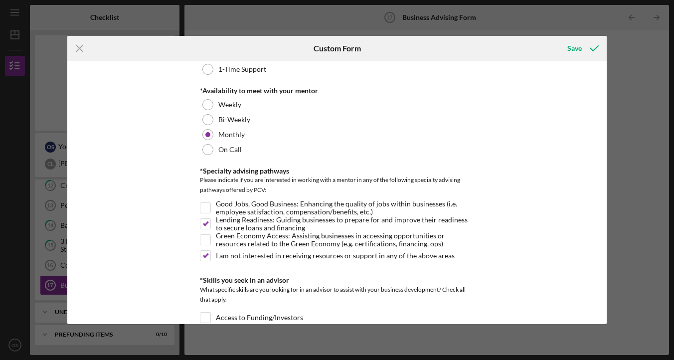
scroll to position [76, 0]
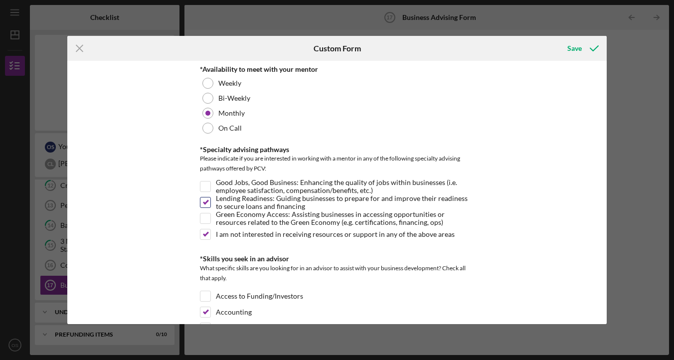
click at [256, 200] on label "Lending Readiness: Guiding businesses to prepare for and improve their readines…" at bounding box center [345, 203] width 258 height 10
click at [210, 200] on input "Lending Readiness: Guiding businesses to prepare for and improve their readines…" at bounding box center [206, 203] width 10 height 10
checkbox input "false"
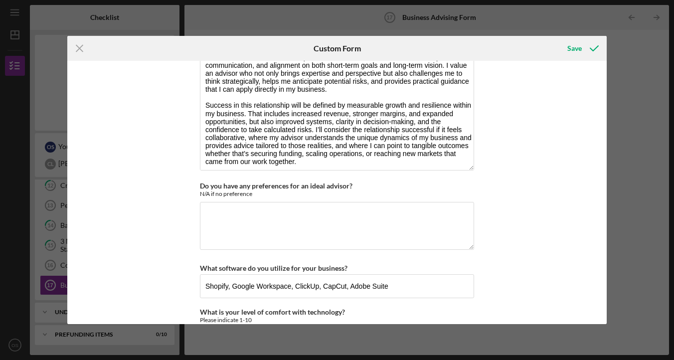
scroll to position [963, 0]
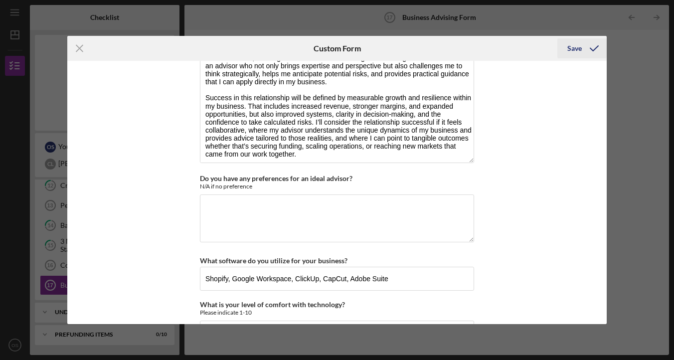
click at [572, 52] on div "Save" at bounding box center [575, 48] width 14 height 20
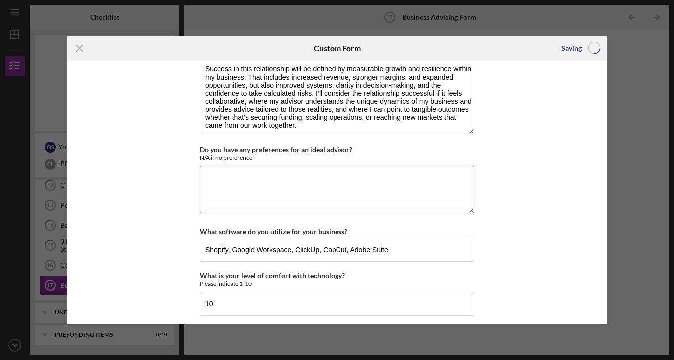
scroll to position [998, 0]
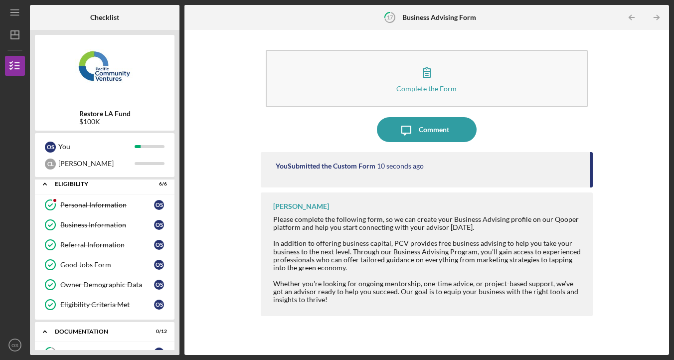
scroll to position [5, 0]
click at [135, 206] on div "Personal Information" at bounding box center [107, 205] width 94 height 8
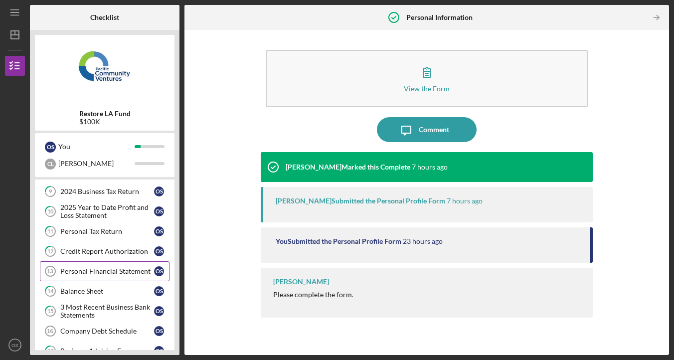
scroll to position [292, 0]
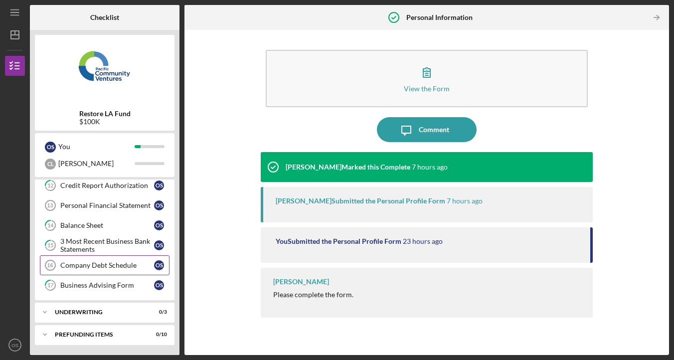
click at [113, 262] on div "Company Debt Schedule" at bounding box center [107, 265] width 94 height 8
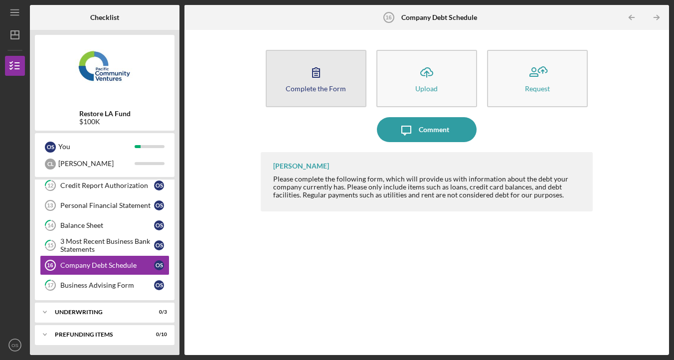
click at [352, 94] on button "Complete the Form Form" at bounding box center [316, 78] width 101 height 57
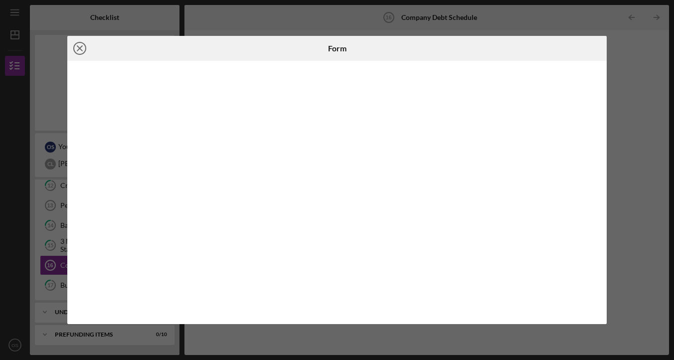
click at [80, 46] on icon "Icon/Close" at bounding box center [79, 48] width 25 height 25
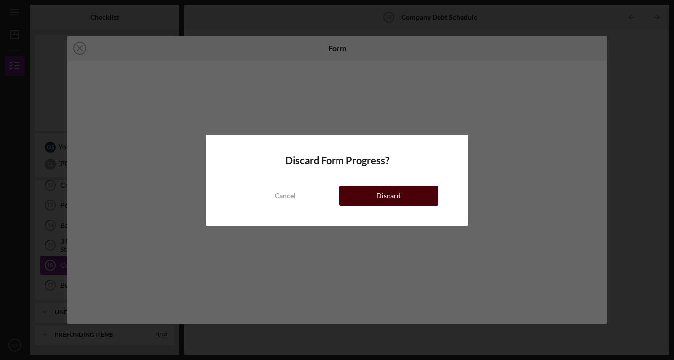
click at [346, 200] on button "Discard" at bounding box center [389, 196] width 99 height 20
